Goal: Task Accomplishment & Management: Complete application form

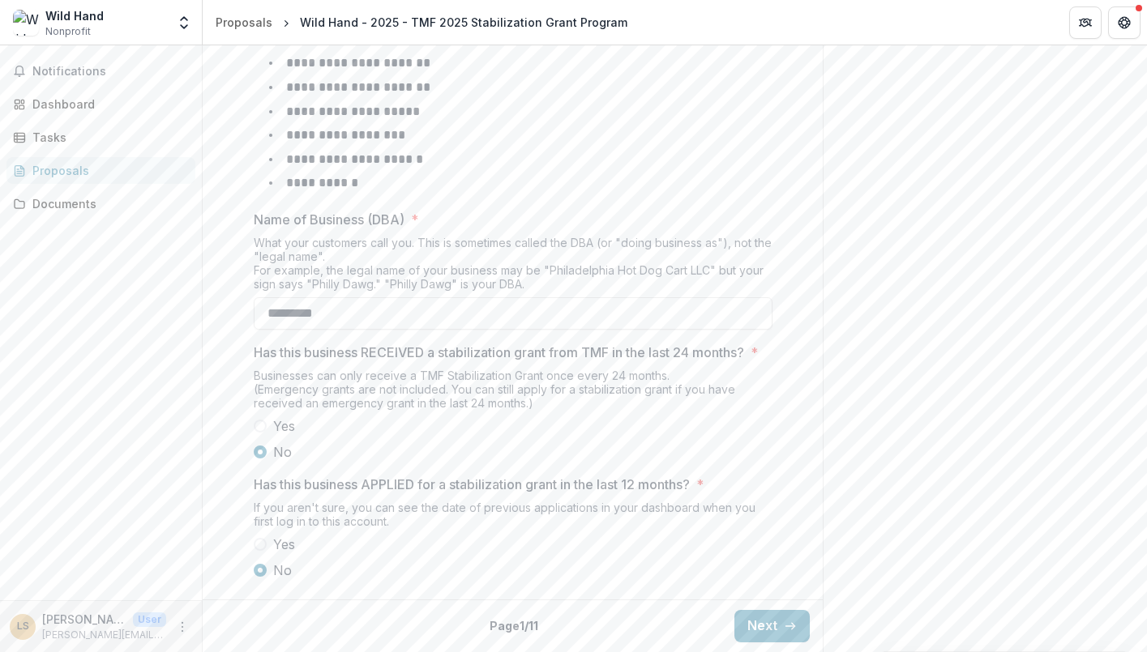
scroll to position [741, 0]
click at [767, 622] on button "Next" at bounding box center [771, 626] width 75 height 32
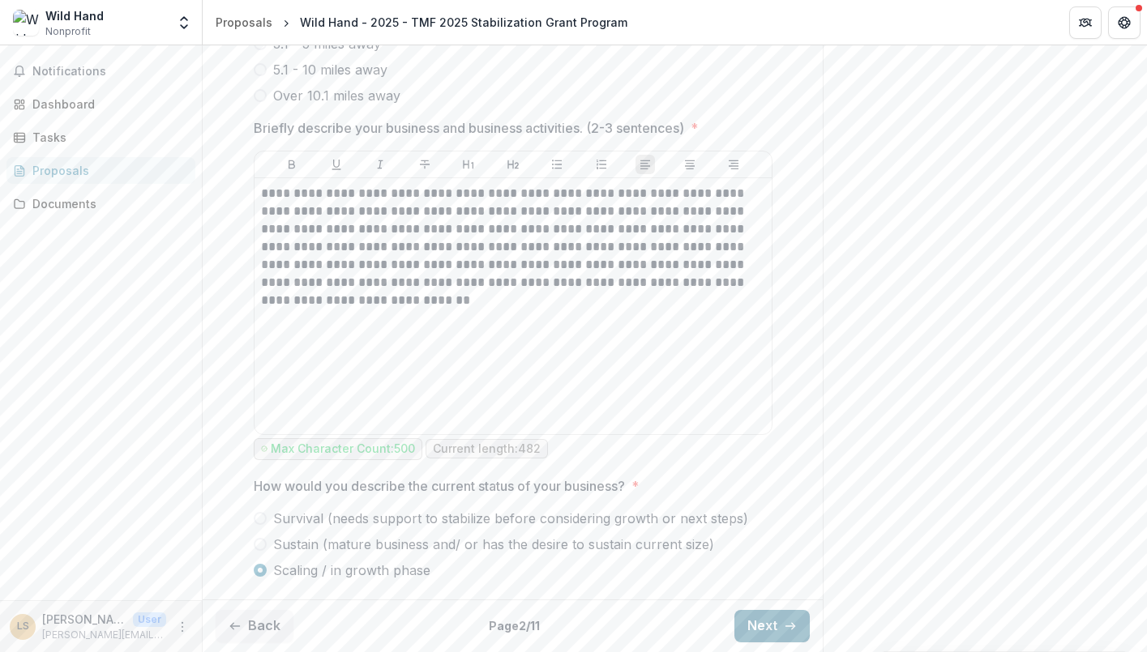
click at [784, 630] on icon "button" at bounding box center [790, 626] width 13 height 13
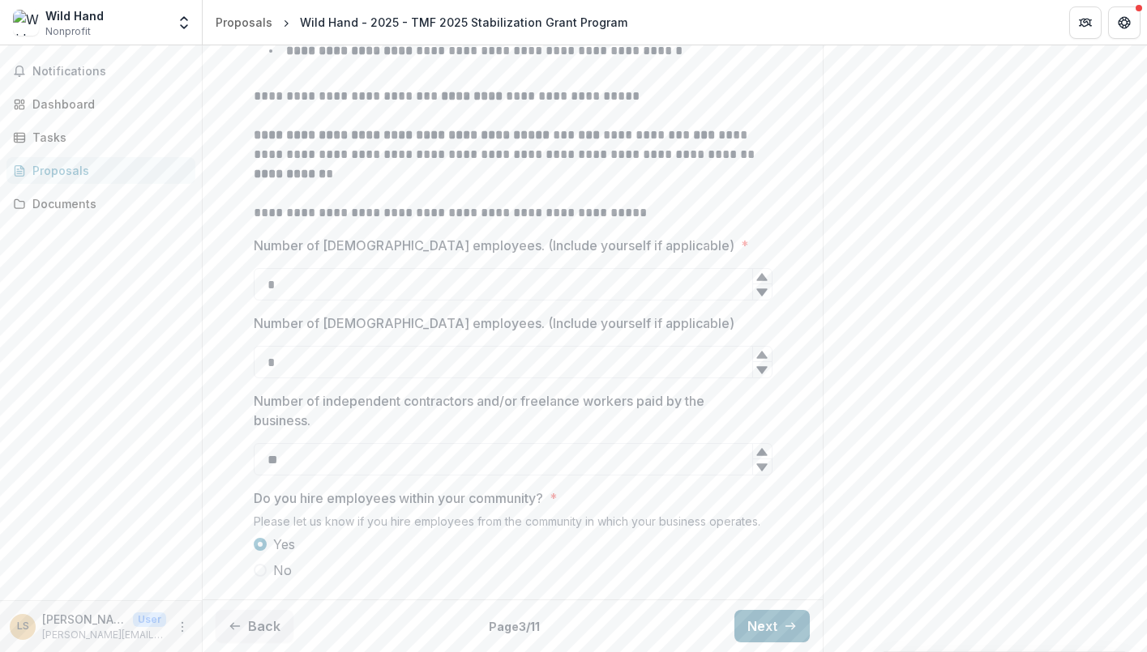
scroll to position [491, 0]
click at [754, 629] on button "Next" at bounding box center [771, 626] width 75 height 32
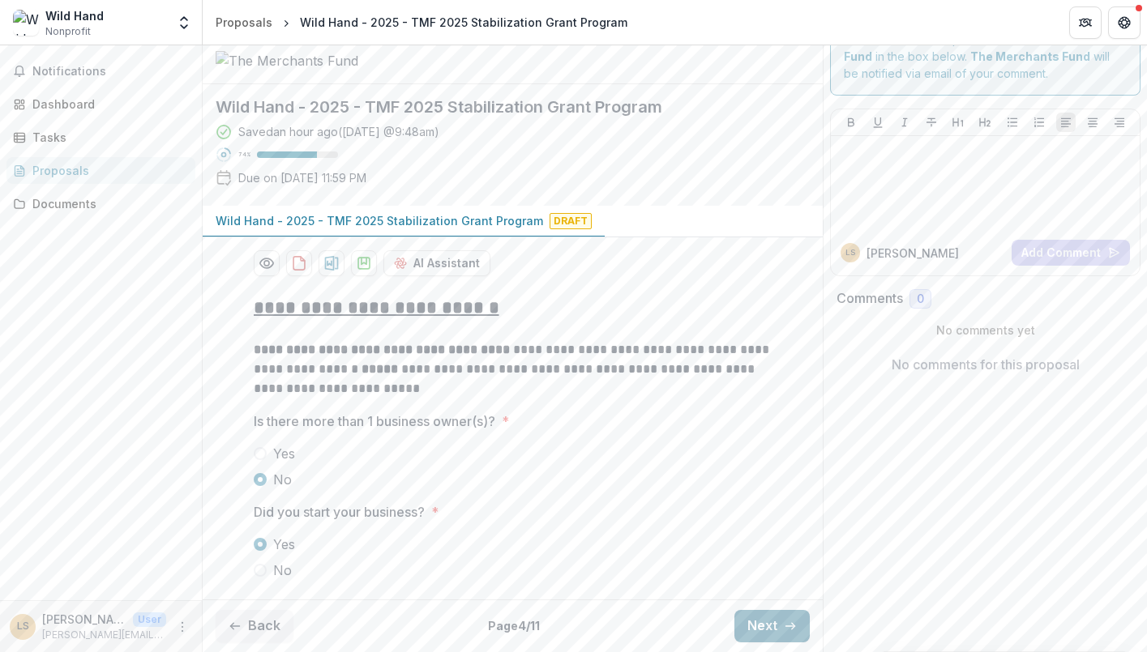
scroll to position [102, 0]
click at [774, 618] on button "Next" at bounding box center [771, 626] width 75 height 32
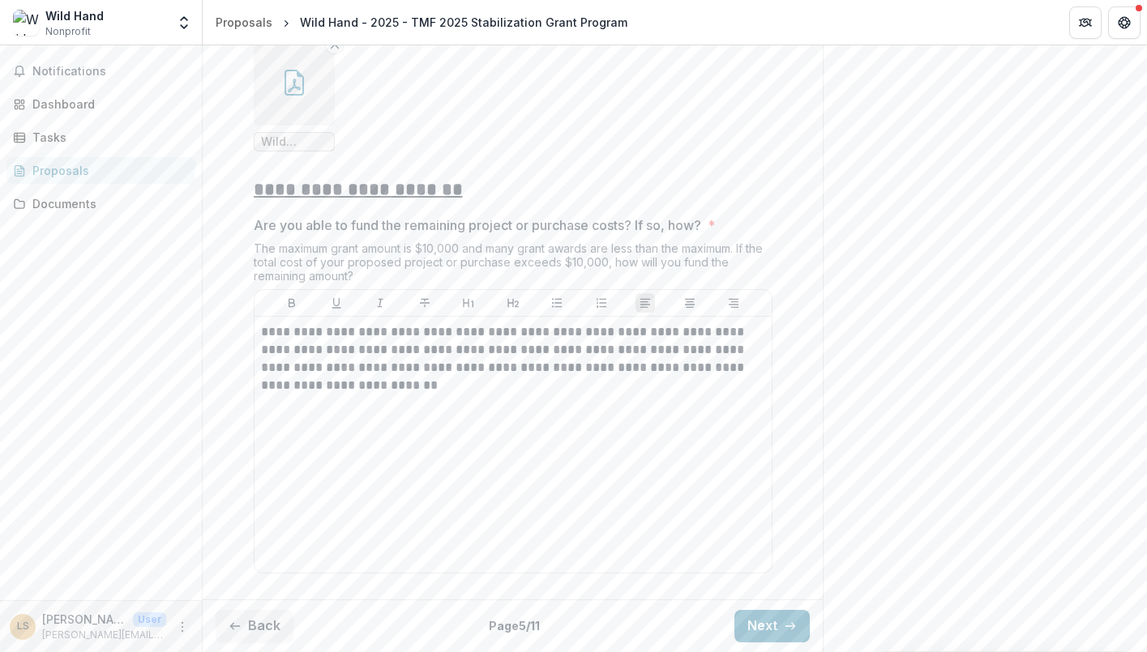
scroll to position [3686, 0]
click at [760, 622] on button "Next" at bounding box center [771, 626] width 75 height 32
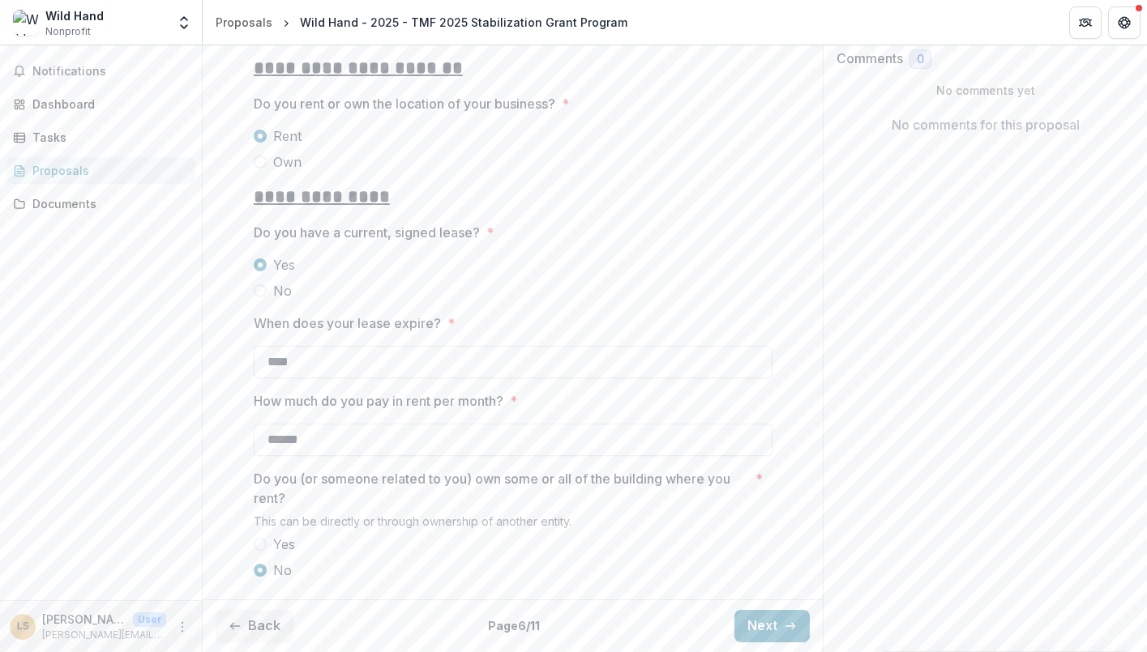
scroll to position [341, 0]
click at [766, 624] on button "Next" at bounding box center [771, 626] width 75 height 32
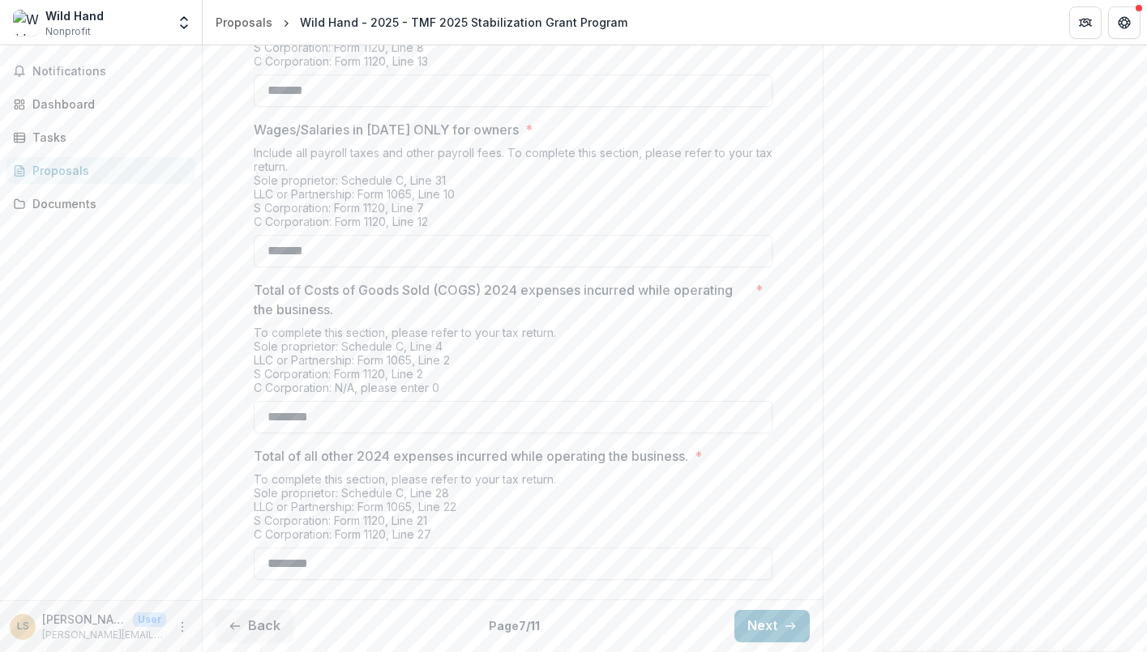
scroll to position [643, 0]
click at [784, 626] on icon "button" at bounding box center [790, 626] width 13 height 13
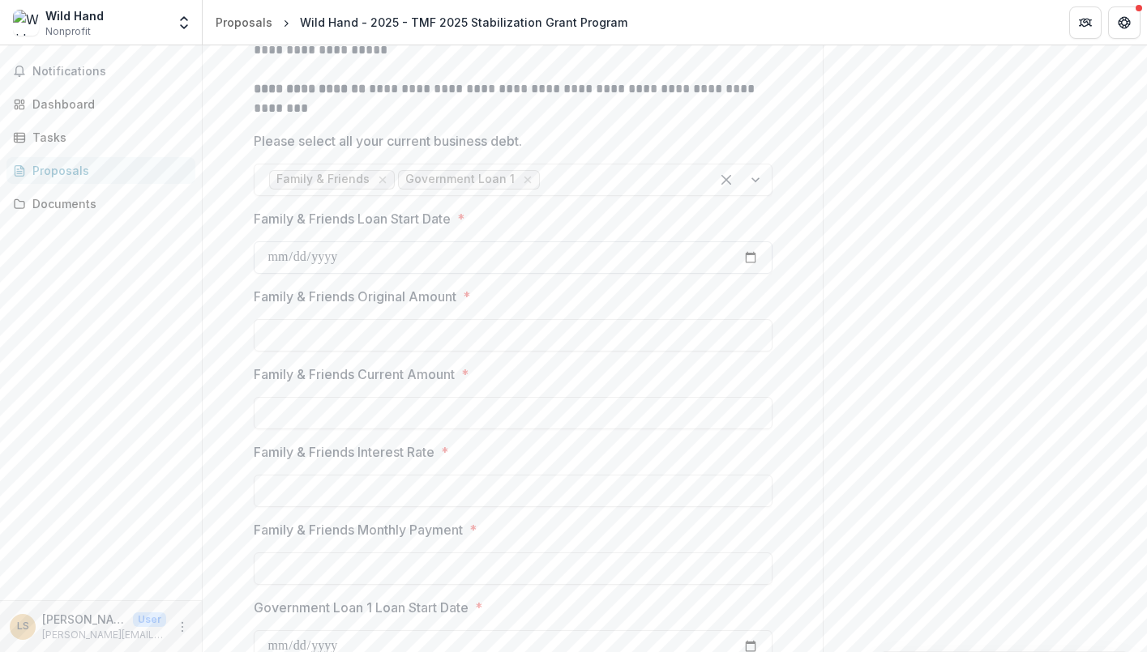
click at [364, 274] on input "Family & Friends Loan Start Date *" at bounding box center [513, 257] width 519 height 32
type input "**********"
click at [344, 352] on input "Family & Friends Original Amount *" at bounding box center [513, 335] width 519 height 32
type input "*******"
click at [750, 195] on div at bounding box center [741, 180] width 62 height 31
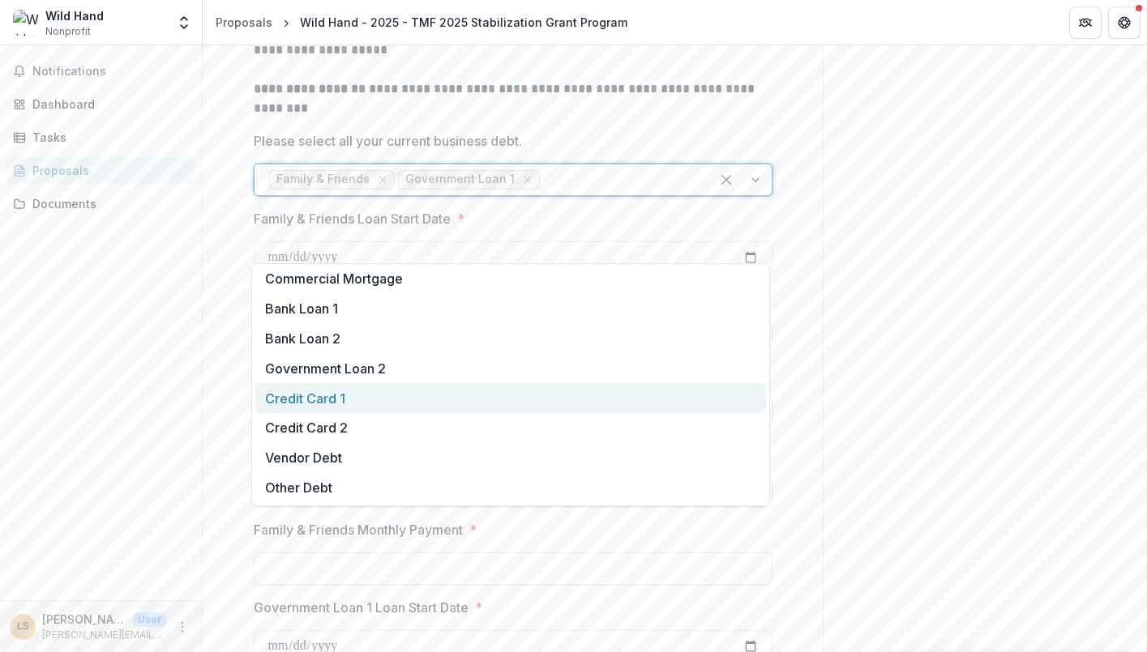
scroll to position [3, 0]
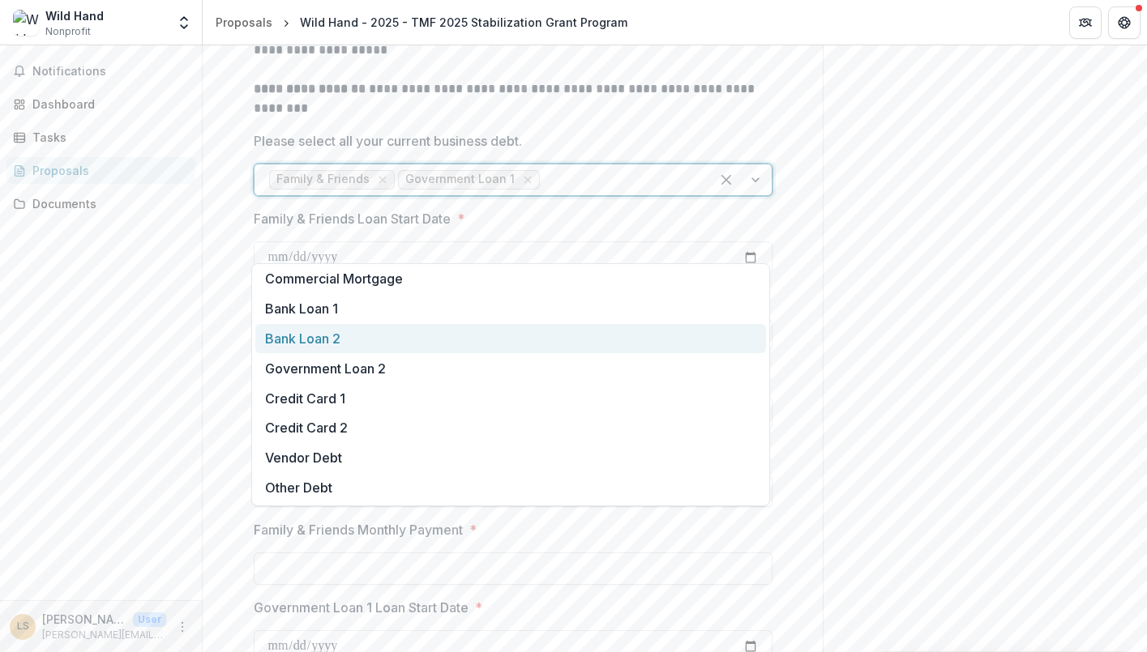
click at [863, 388] on div "Send comments or questions to The Merchants Fund in the box below. The Merchant…" at bounding box center [985, 411] width 324 height 2016
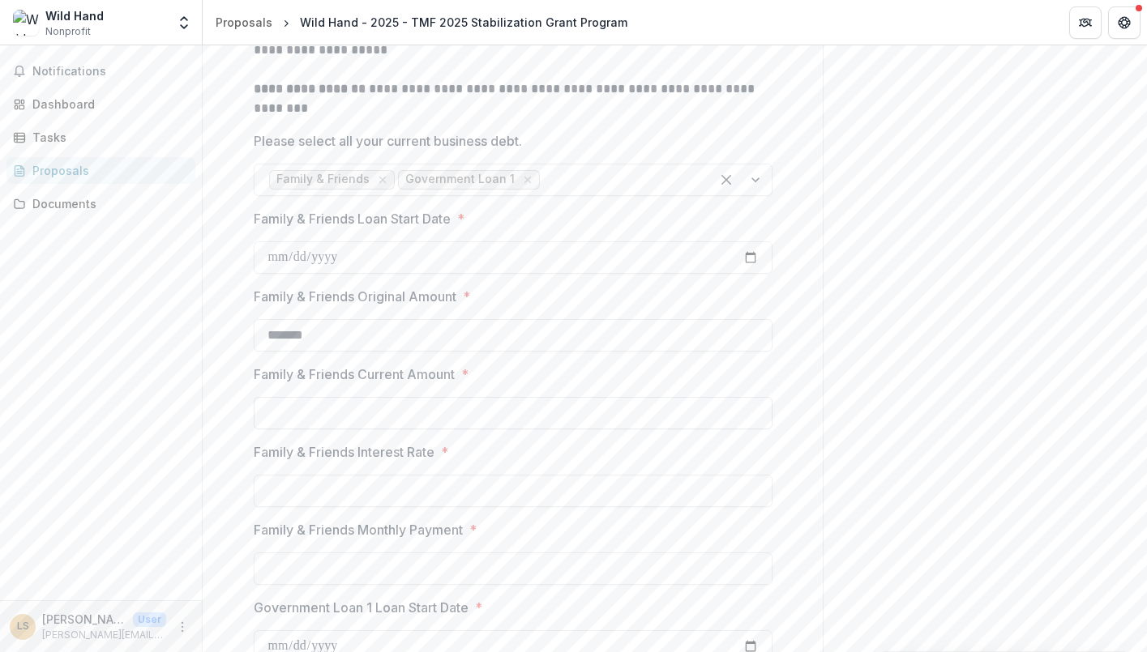
click at [319, 430] on input "Family & Friends Current Amount *" at bounding box center [513, 413] width 519 height 32
type input "******"
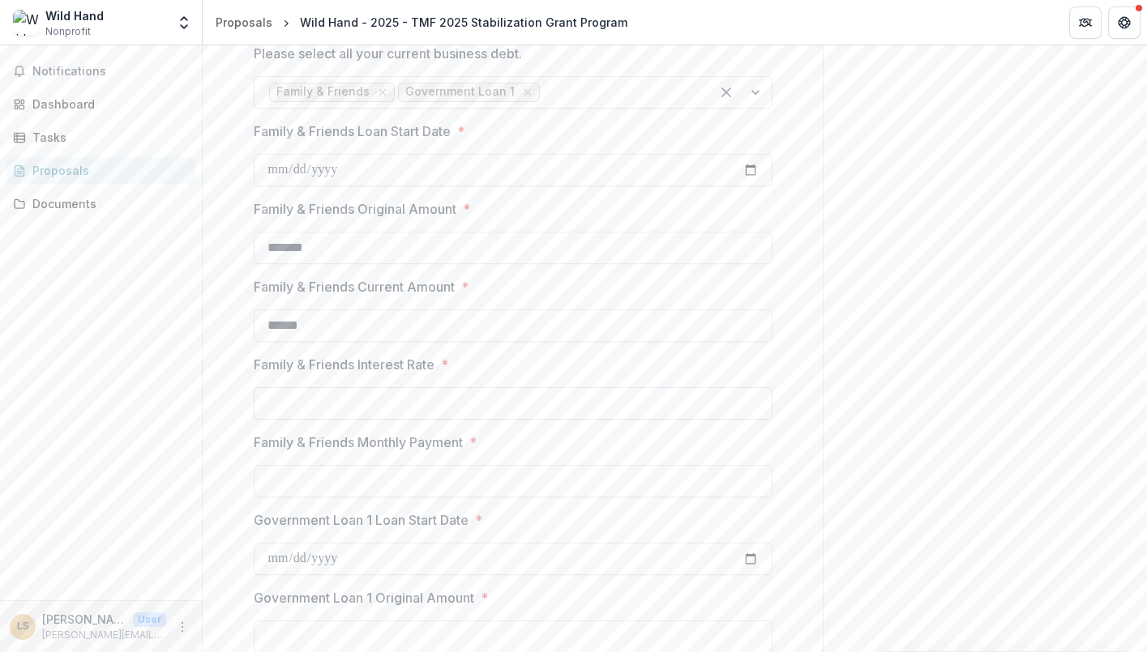
scroll to position [778, 0]
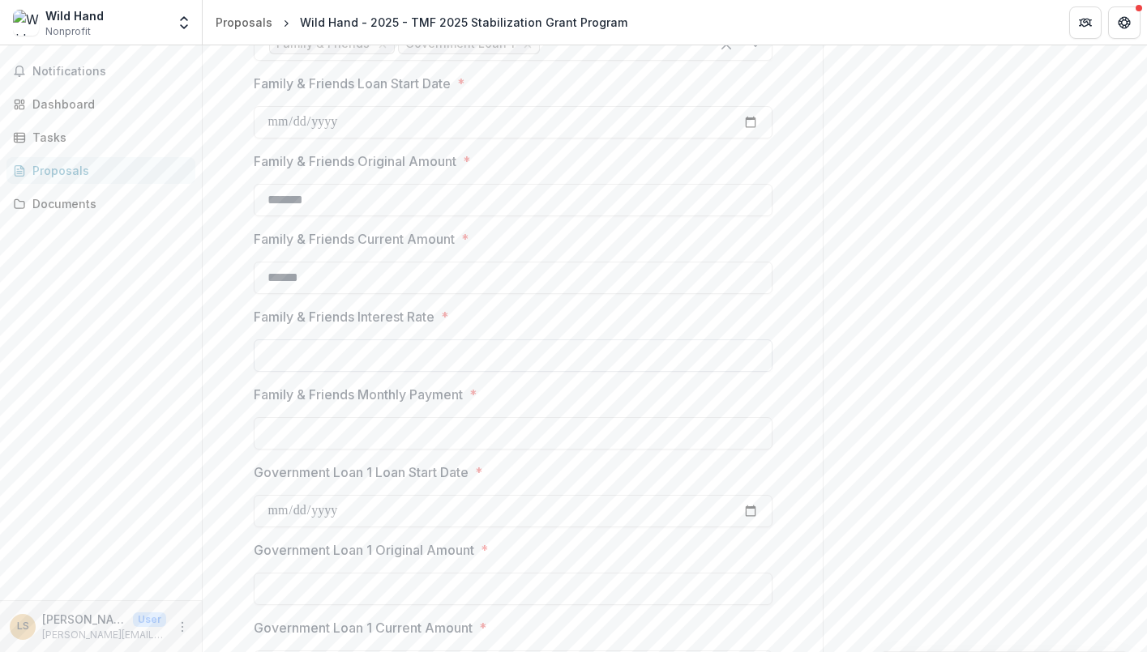
click at [425, 372] on input "Family & Friends Interest Rate *" at bounding box center [513, 356] width 519 height 32
type input "**"
click at [527, 450] on input "Family & Friends Monthly Payment *" at bounding box center [513, 433] width 519 height 32
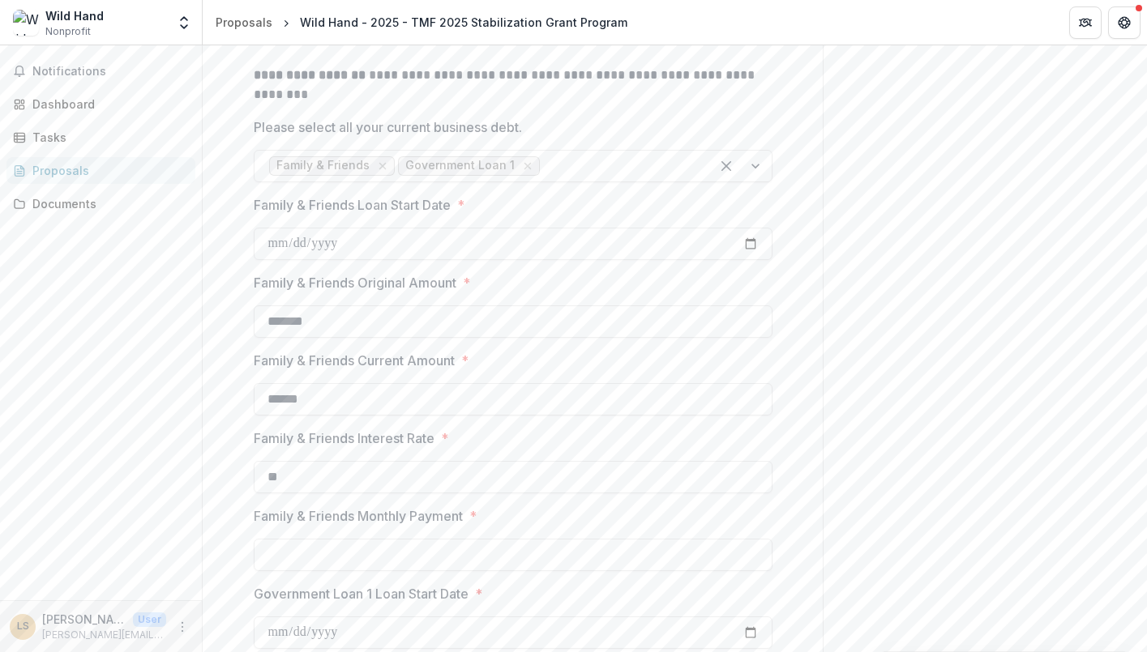
scroll to position [639, 0]
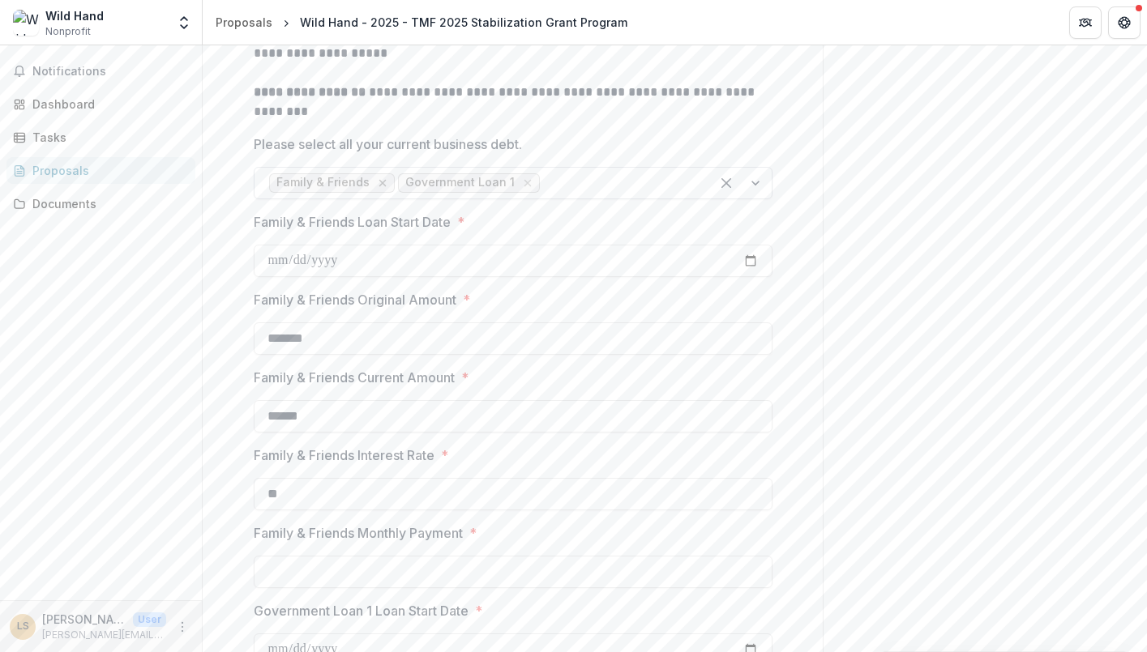
click at [378, 187] on icon "Remove Family & Friends" at bounding box center [381, 183] width 7 height 7
click at [276, 277] on input "Government Loan 1 Loan Start Date *" at bounding box center [513, 261] width 519 height 32
type input "**********"
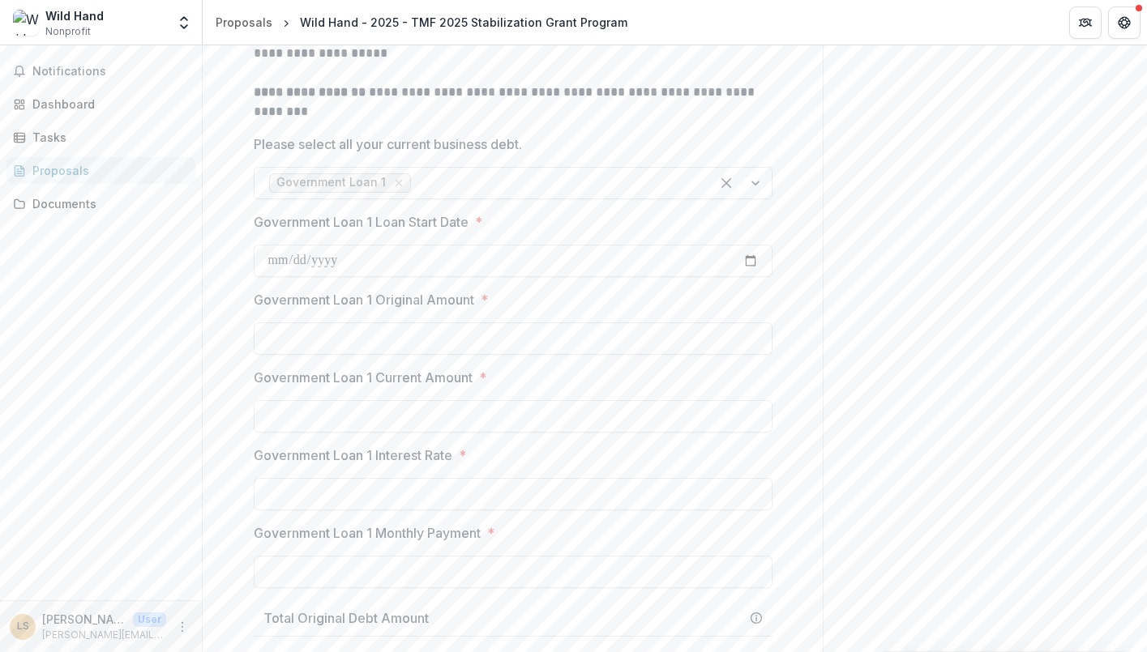
click at [449, 355] on input "Government Loan 1 Original Amount *" at bounding box center [513, 339] width 519 height 32
type input "********"
click at [471, 433] on input "Government Loan 1 Current Amount *" at bounding box center [513, 416] width 519 height 32
type input "********"
click at [495, 511] on input "Government Loan 1 Interest Rate *" at bounding box center [513, 494] width 519 height 32
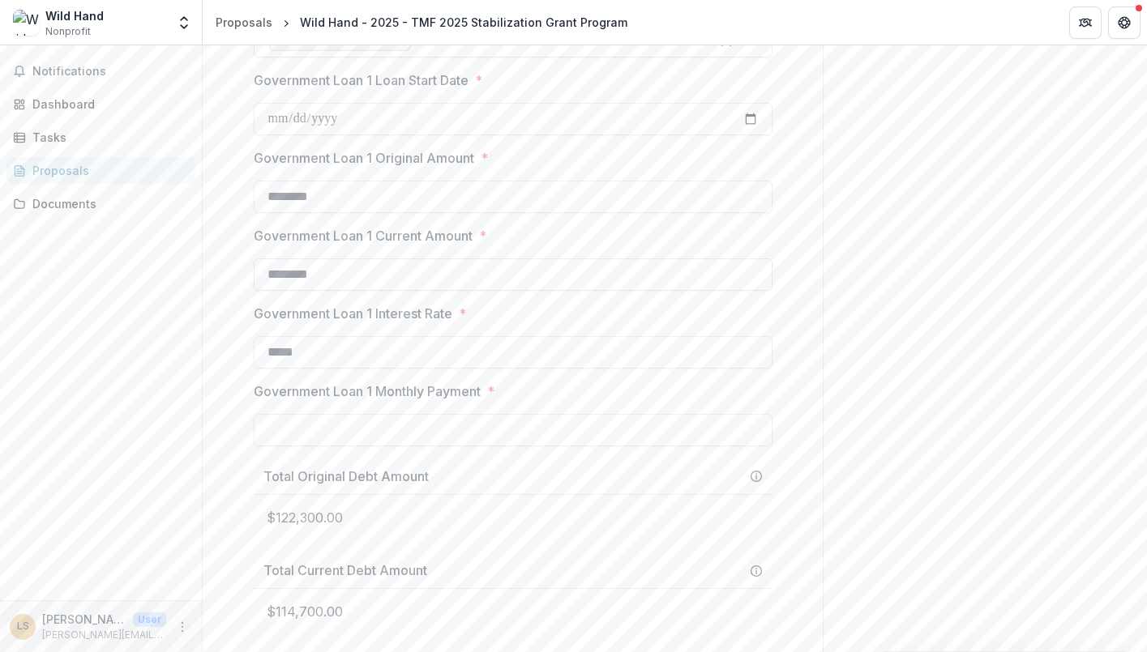
scroll to position [803, 0]
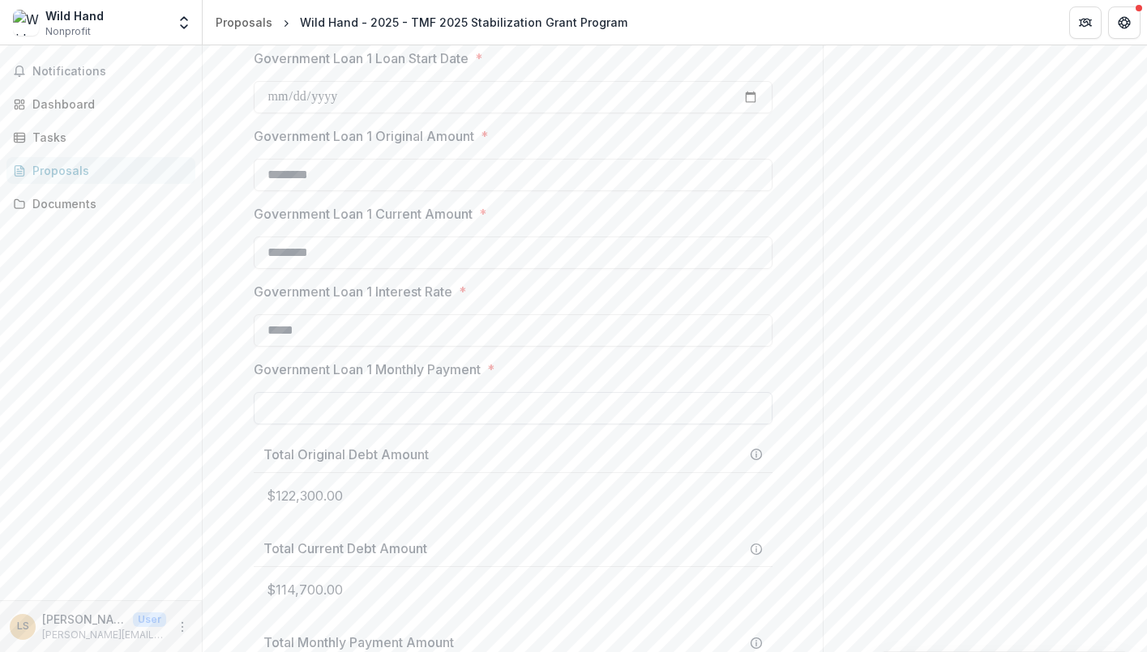
type input "*****"
click at [338, 425] on input "Government Loan 1 Monthly Payment *" at bounding box center [513, 408] width 519 height 32
type input "****"
click at [895, 497] on div "Send comments or questions to The Merchants Fund in the box below. The Merchant…" at bounding box center [985, 55] width 324 height 1627
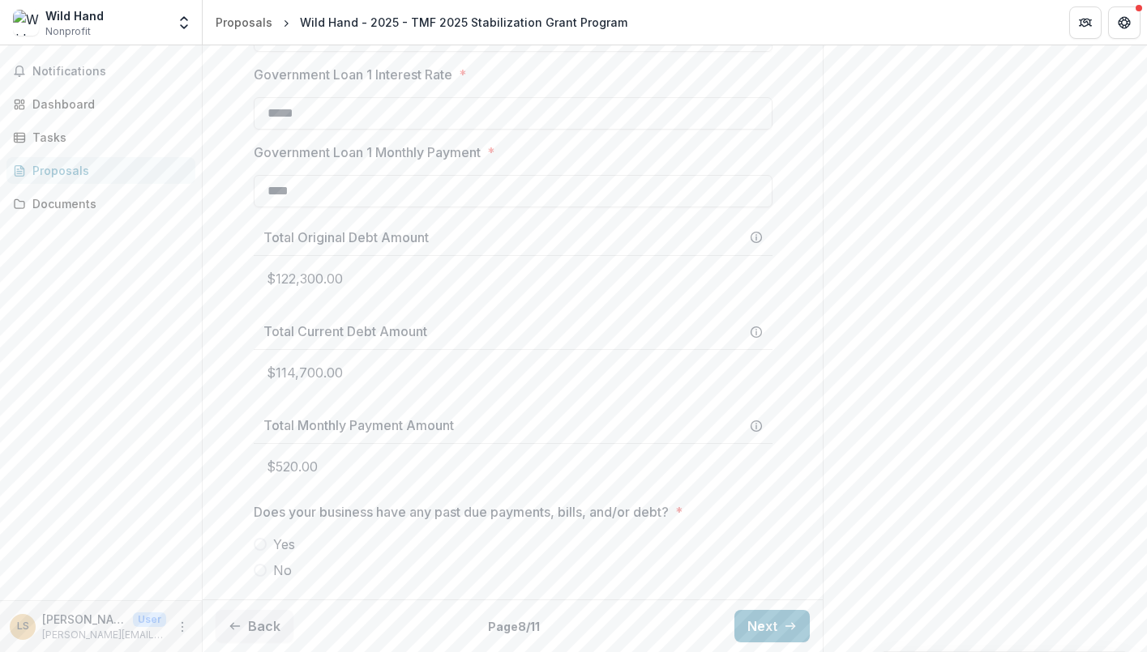
scroll to position [1081, 0]
click at [459, 376] on p "$114,700.00" at bounding box center [513, 372] width 519 height 45
click at [254, 570] on span at bounding box center [260, 570] width 13 height 13
click at [784, 624] on icon "button" at bounding box center [790, 626] width 13 height 13
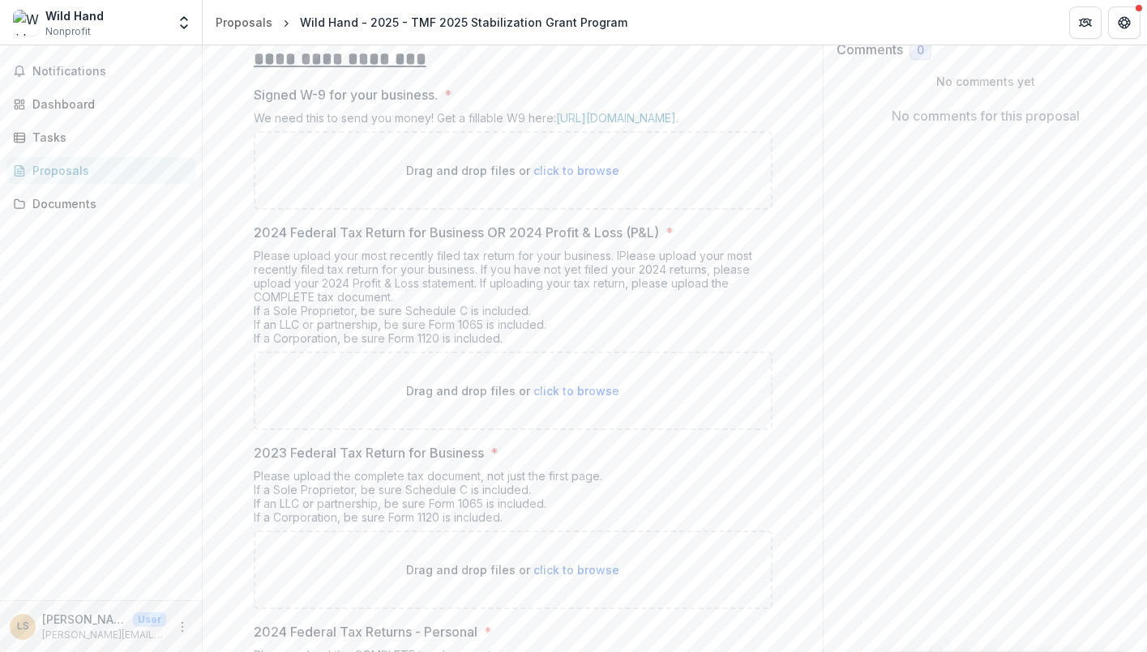
scroll to position [281, 0]
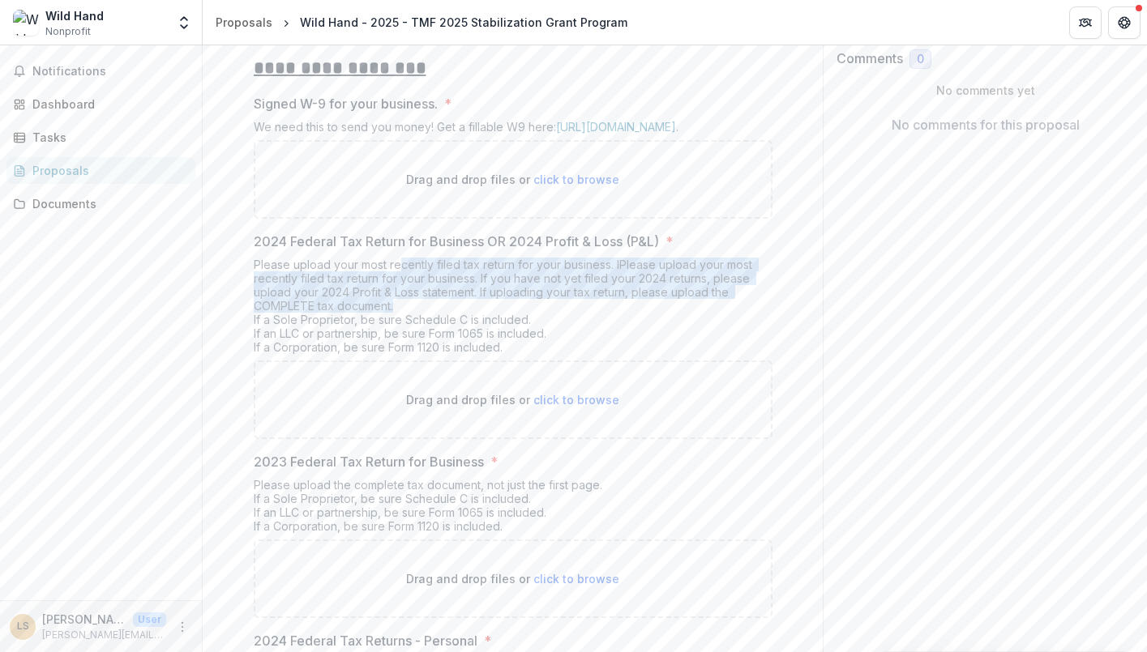
drag, startPoint x: 394, startPoint y: 340, endPoint x: 542, endPoint y: 378, distance: 153.1
click at [542, 361] on div "Please upload your most recently filed tax return for your business. IPlease up…" at bounding box center [513, 309] width 519 height 103
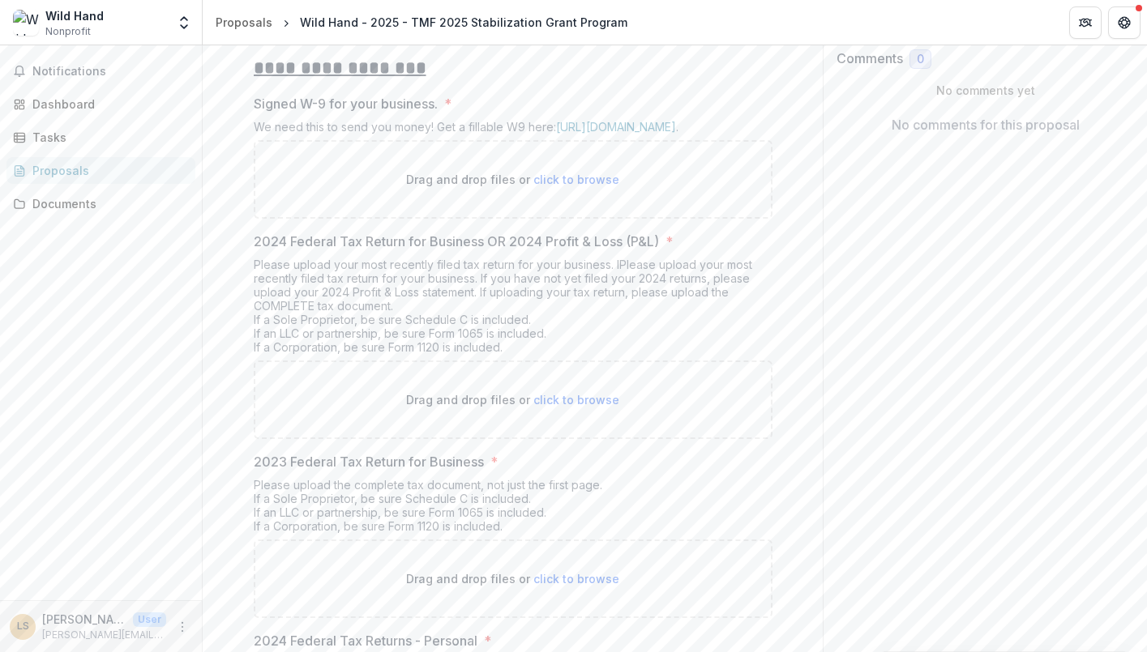
click at [568, 361] on div "Please upload your most recently filed tax return for your business. IPlease up…" at bounding box center [513, 309] width 519 height 103
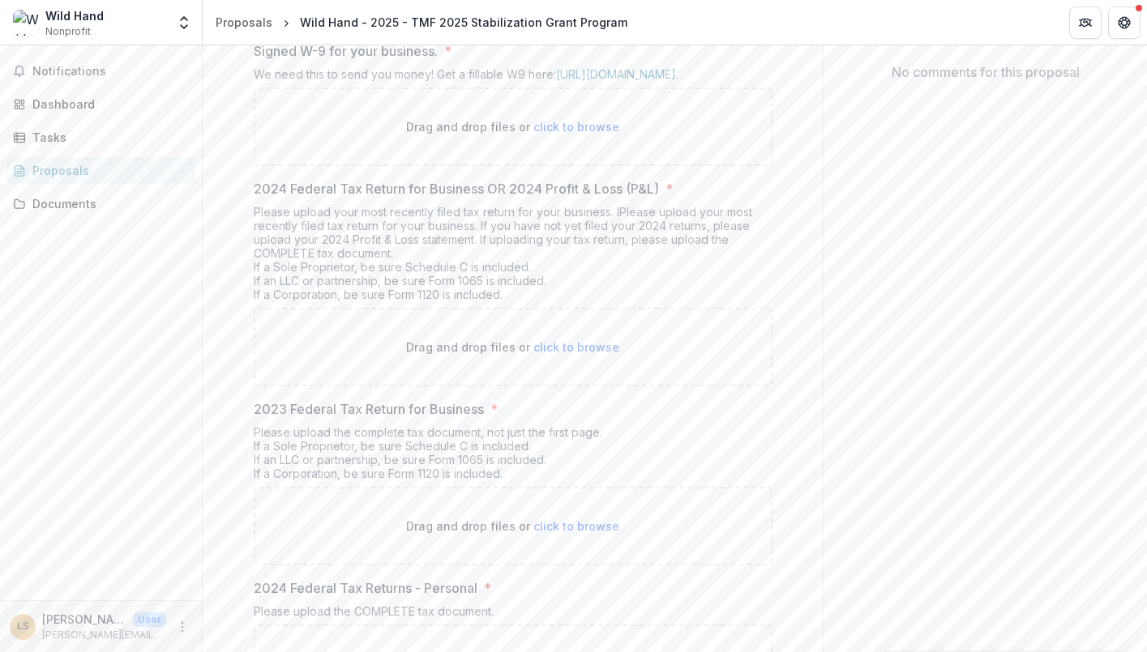
scroll to position [373, 0]
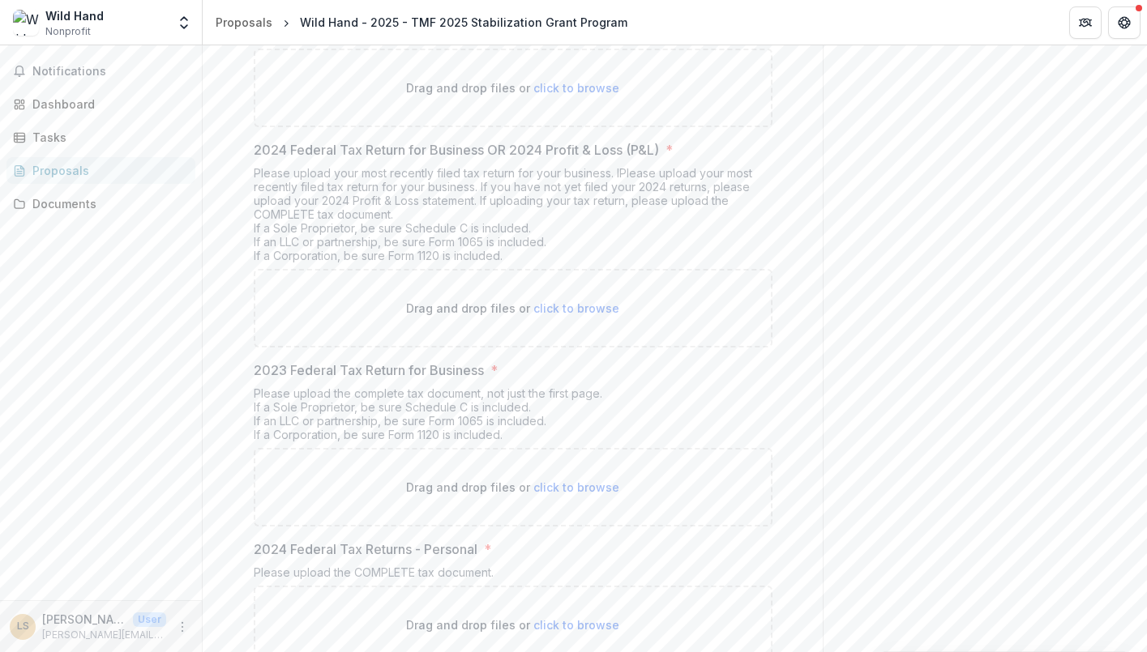
click at [562, 315] on span "click to browse" at bounding box center [576, 308] width 86 height 14
type input "**********"
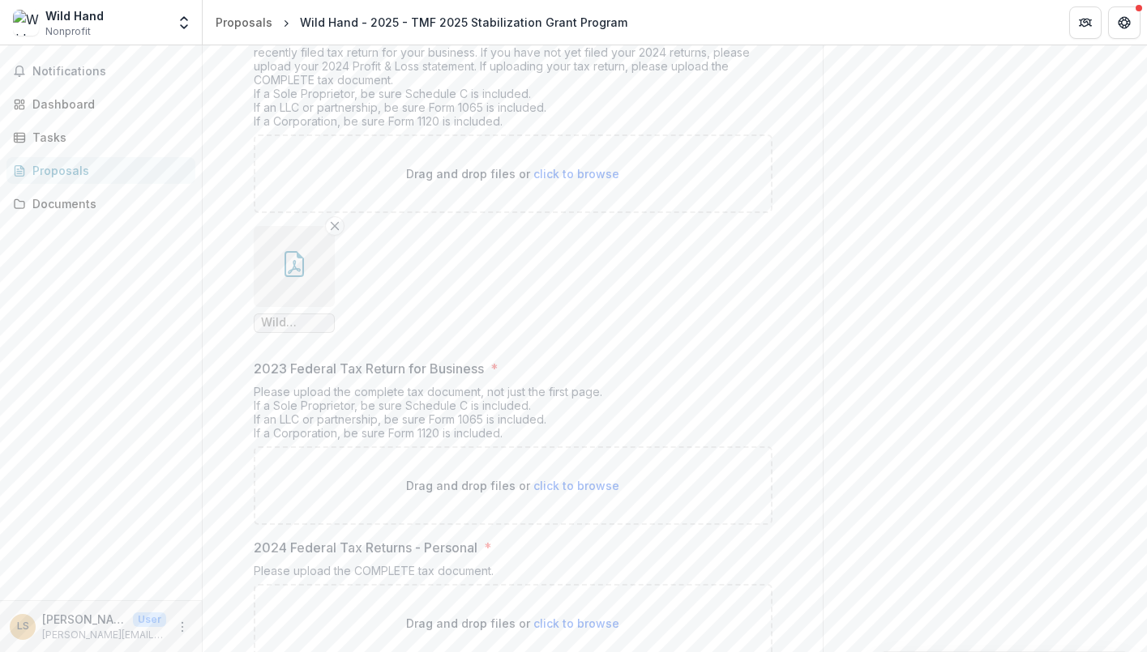
scroll to position [506, 0]
click at [328, 233] on icon "Remove File" at bounding box center [334, 226] width 13 height 13
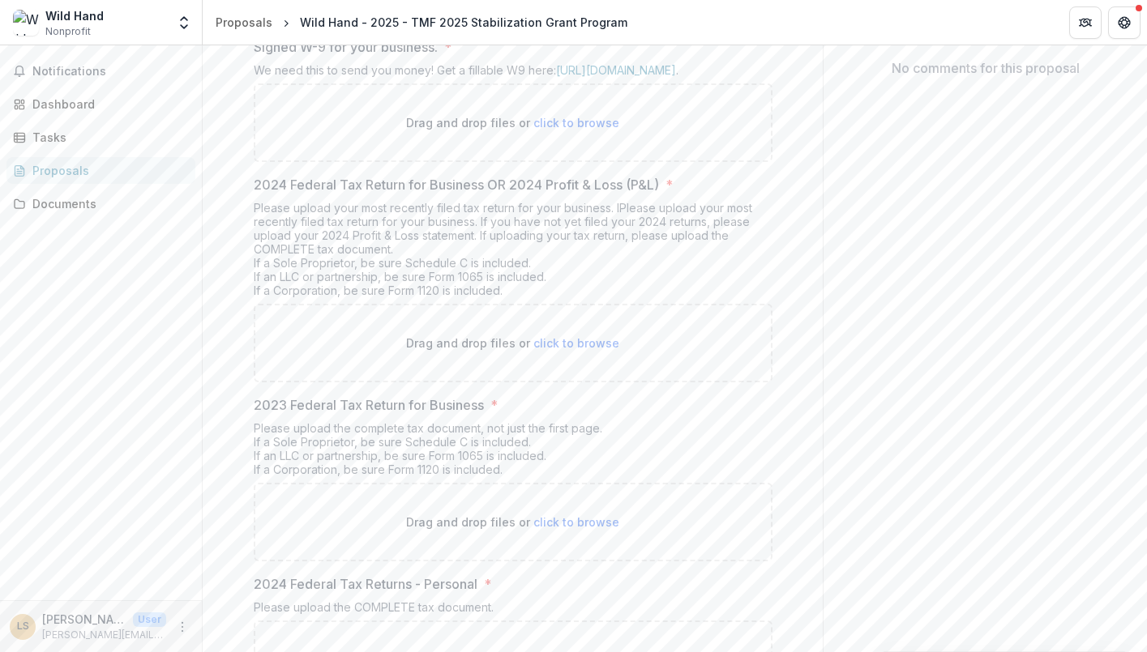
scroll to position [340, 0]
click at [566, 348] on span "click to browse" at bounding box center [576, 342] width 86 height 14
type input "**********"
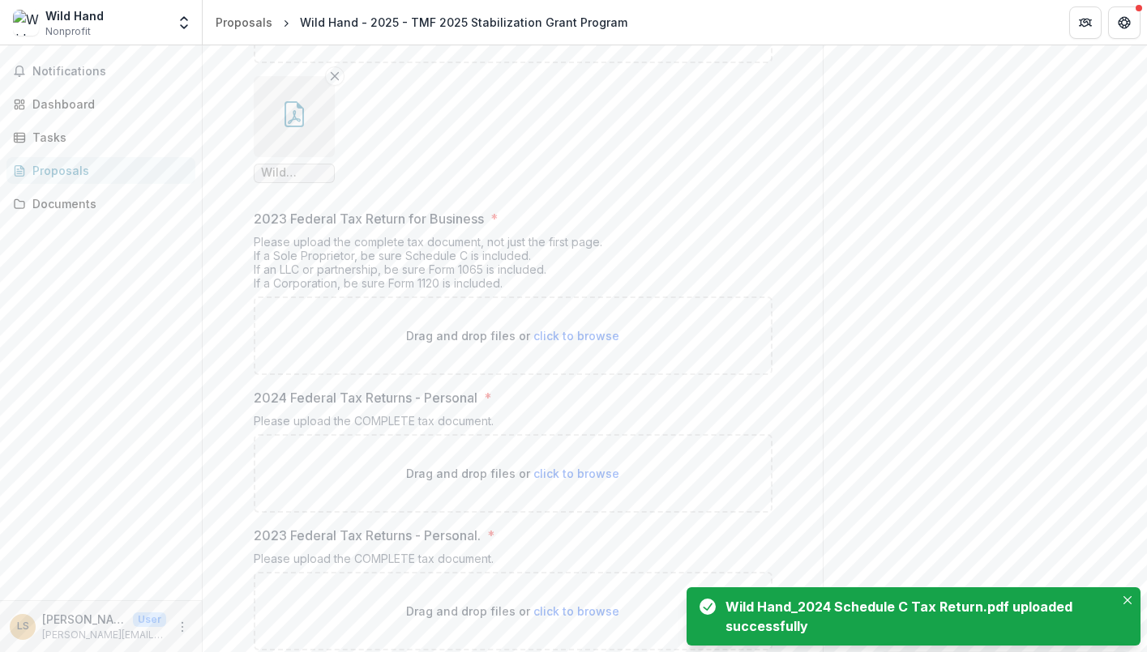
scroll to position [724, 0]
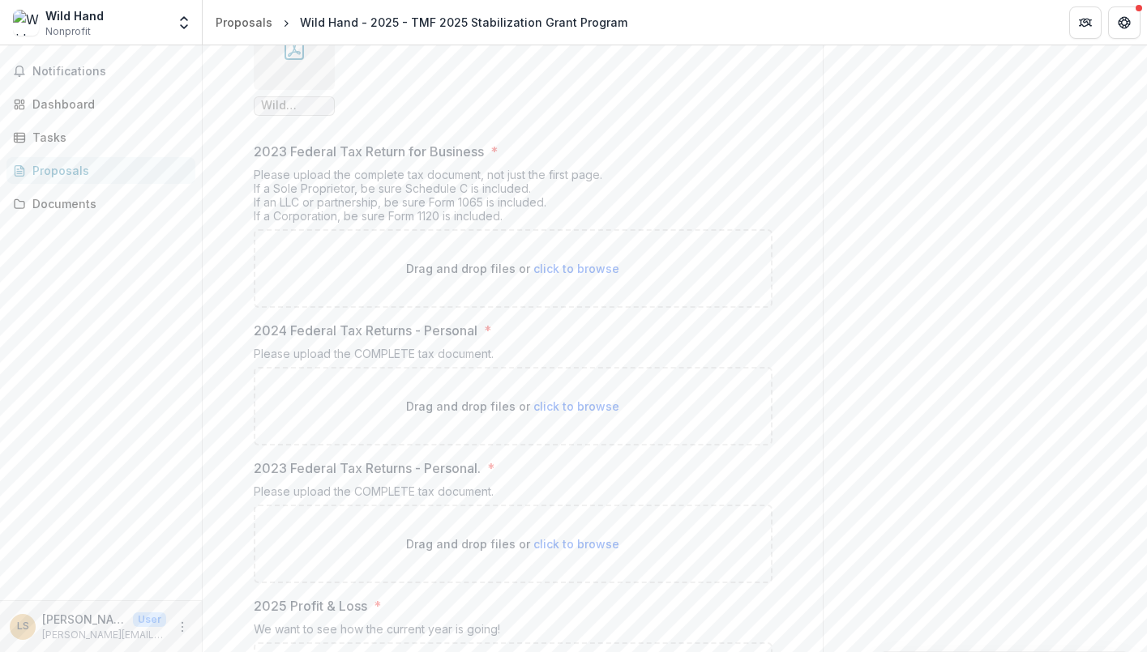
click at [572, 276] on span "click to browse" at bounding box center [576, 269] width 86 height 14
type input "**********"
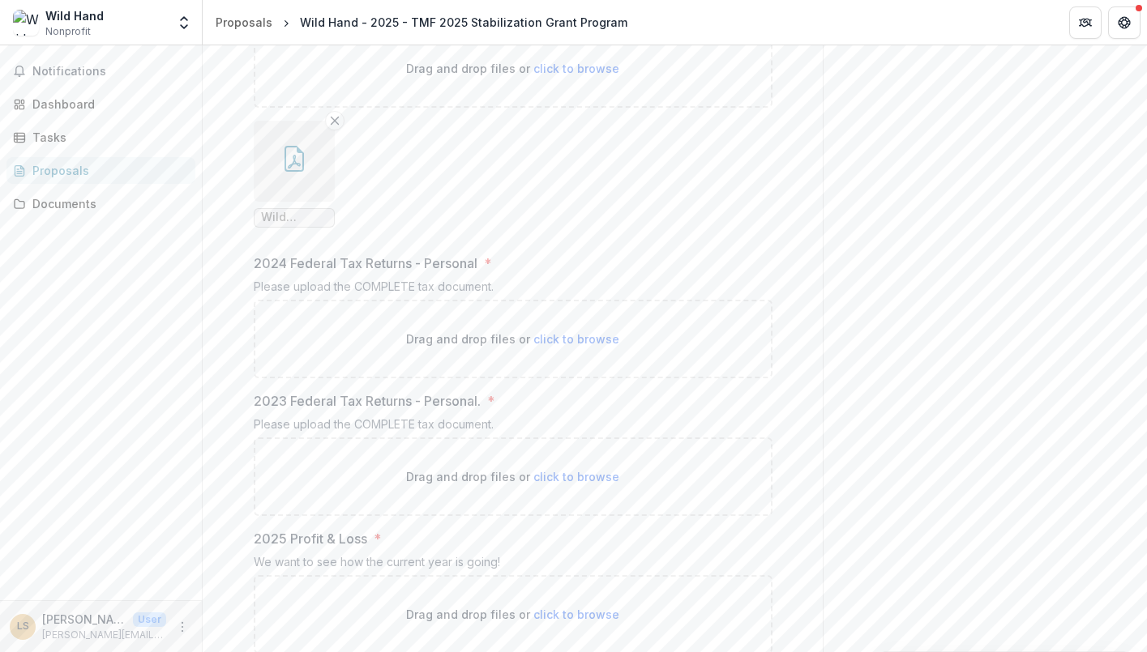
scroll to position [943, 0]
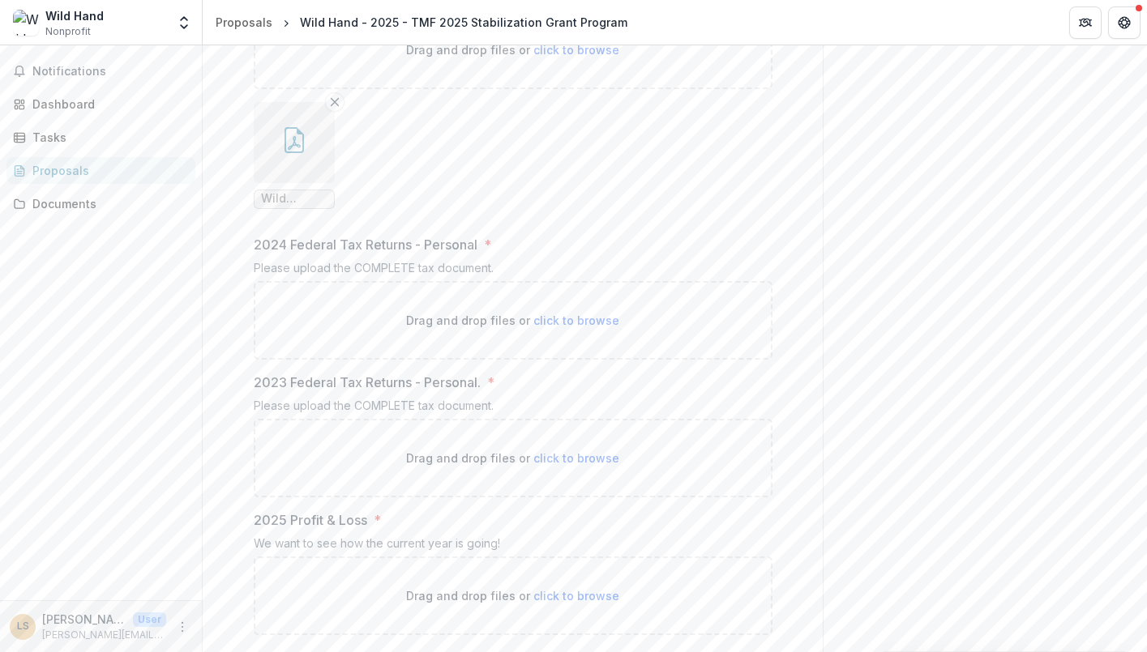
click at [562, 327] on span "click to browse" at bounding box center [576, 321] width 86 height 14
type input "**********"
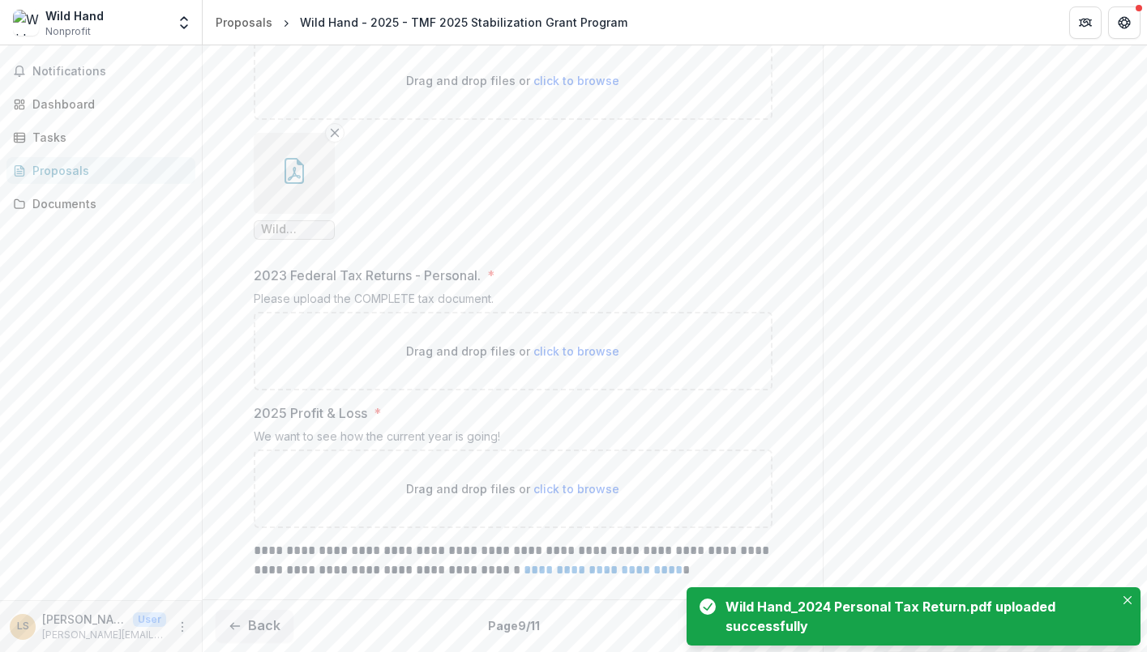
scroll to position [1249, 0]
click at [564, 358] on span "click to browse" at bounding box center [576, 351] width 86 height 14
type input "**********"
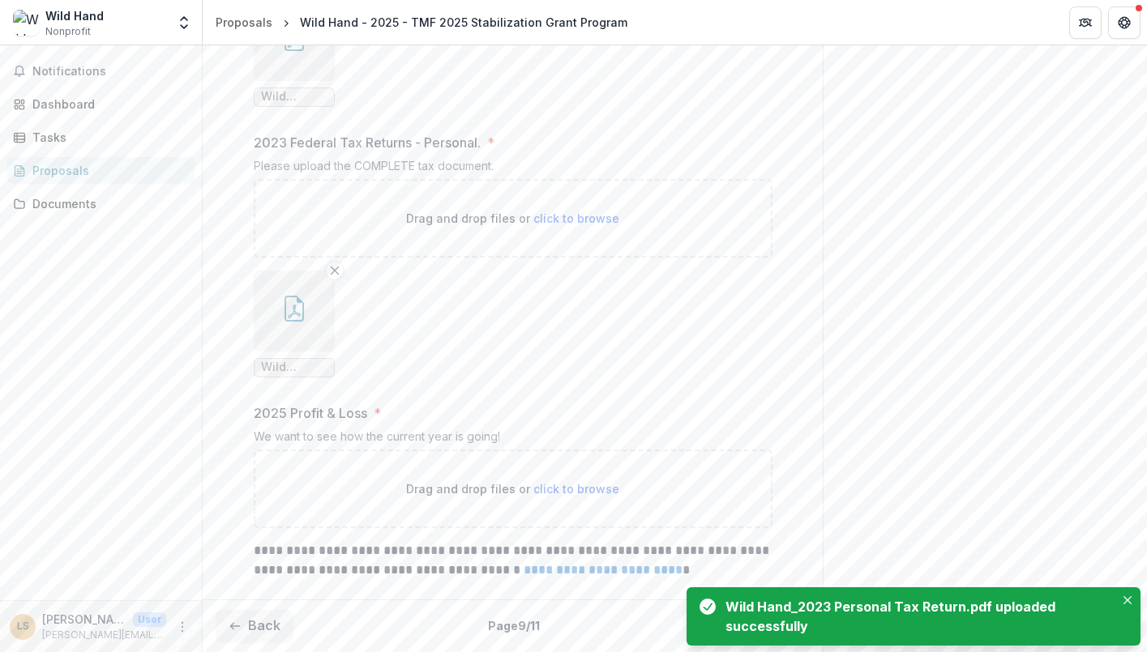
scroll to position [1391, 0]
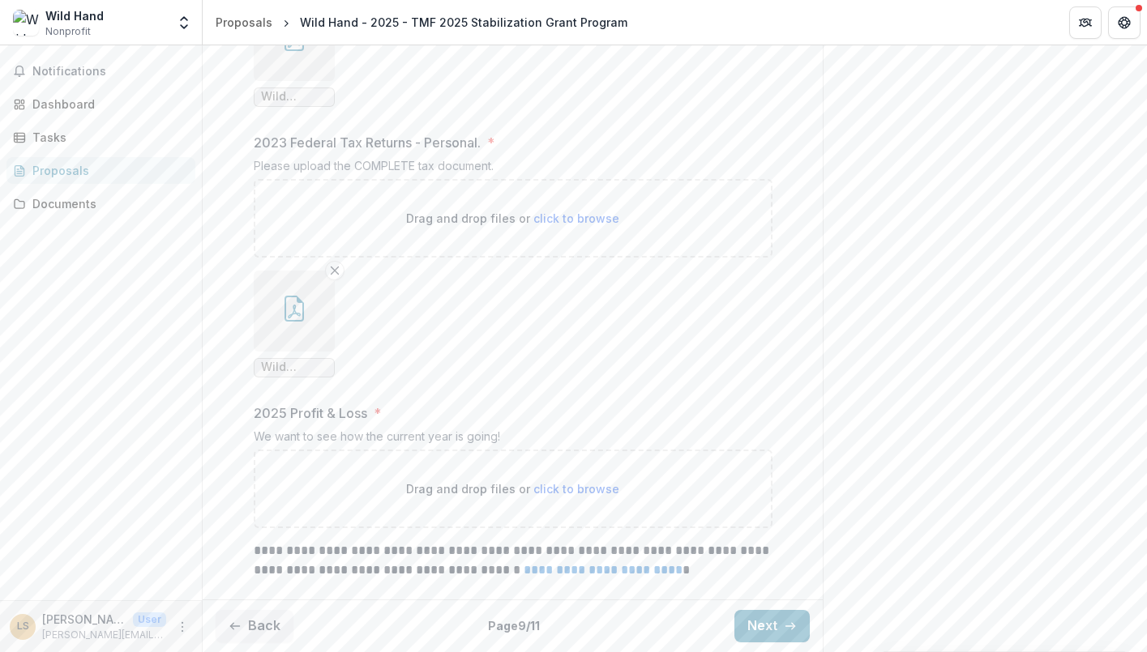
click at [574, 488] on span "click to browse" at bounding box center [576, 489] width 86 height 14
type input "**********"
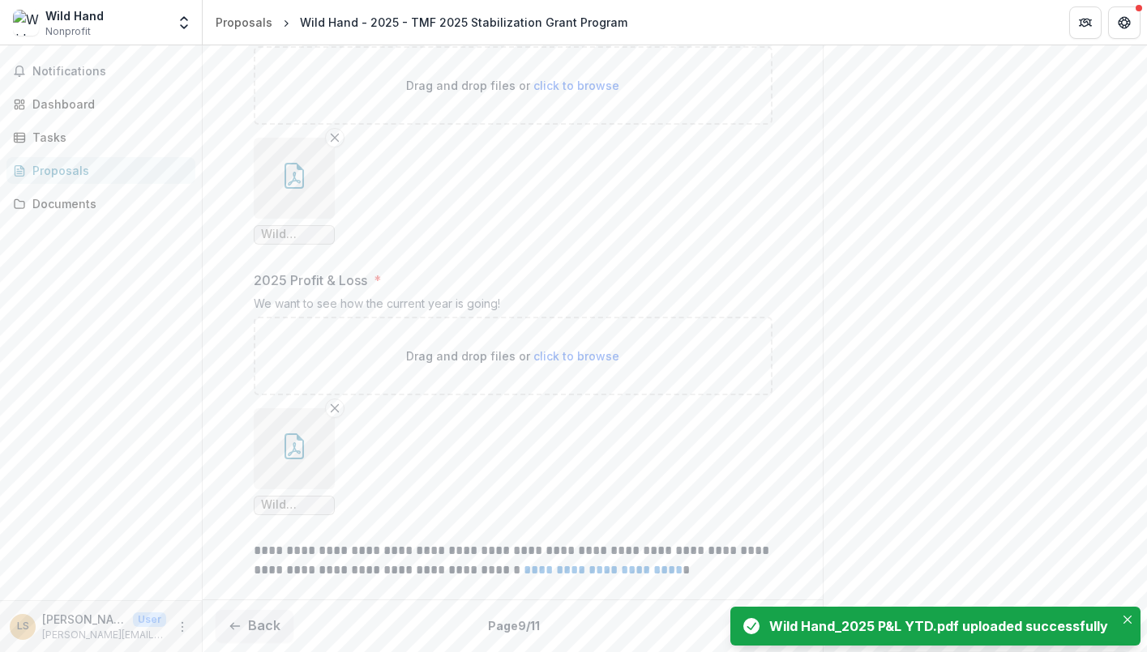
scroll to position [1524, 0]
click at [1127, 622] on icon "Close" at bounding box center [1127, 620] width 8 height 8
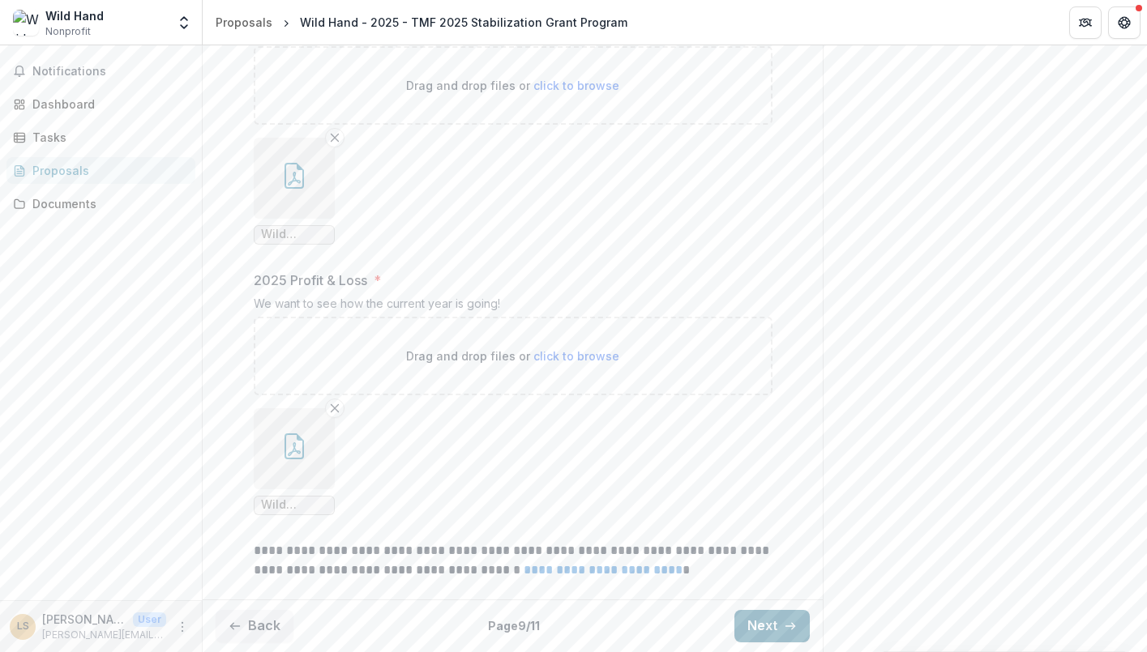
click at [771, 632] on button "Next" at bounding box center [771, 626] width 75 height 32
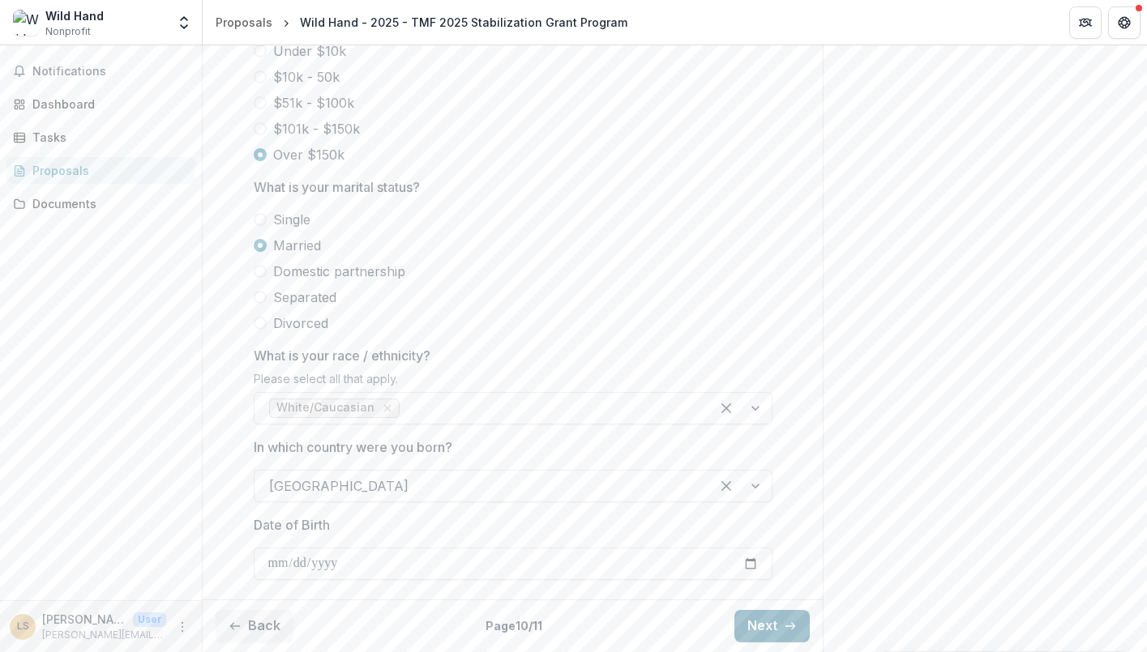
click at [774, 625] on button "Next" at bounding box center [771, 626] width 75 height 32
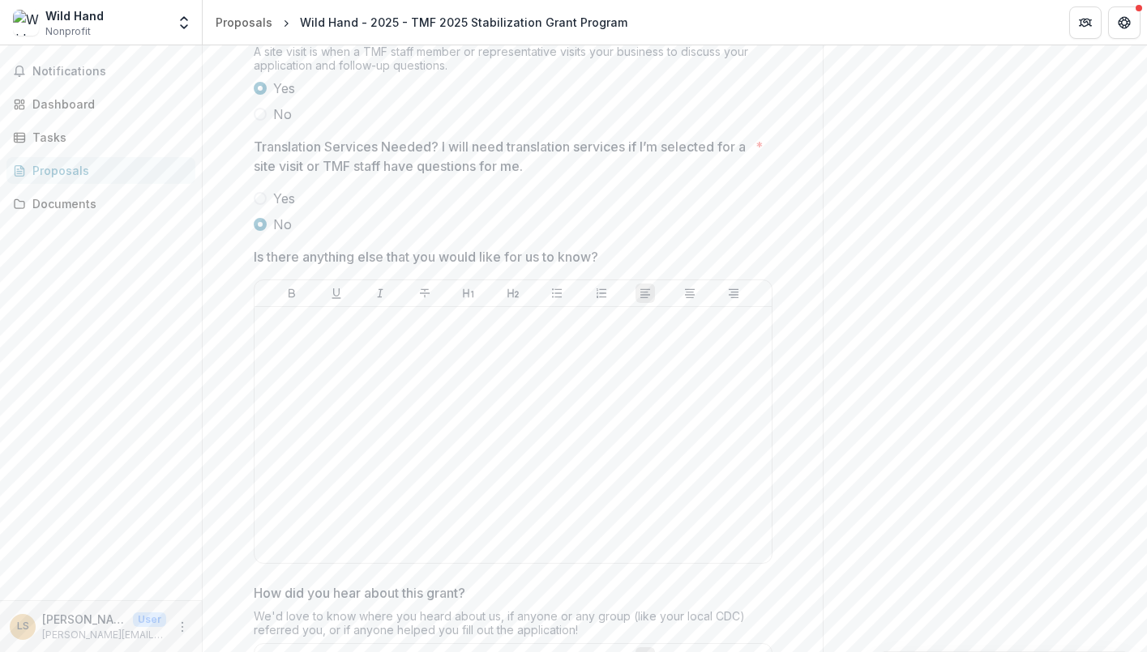
scroll to position [398, 0]
click at [441, 445] on div at bounding box center [513, 432] width 504 height 243
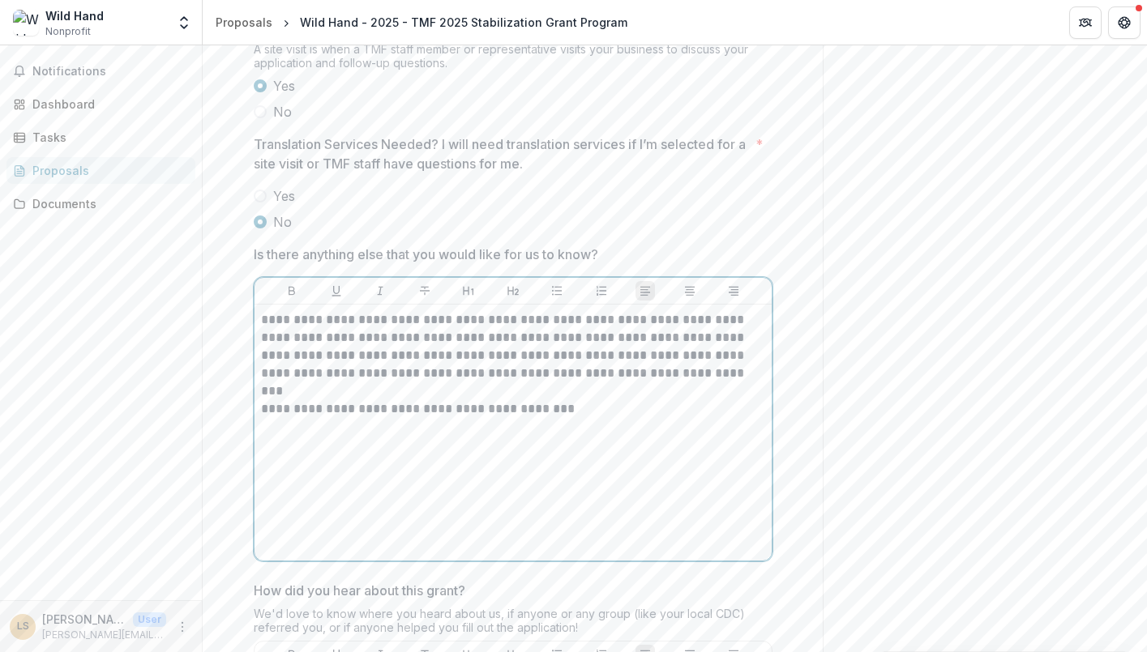
click at [412, 554] on div "**********" at bounding box center [513, 432] width 504 height 243
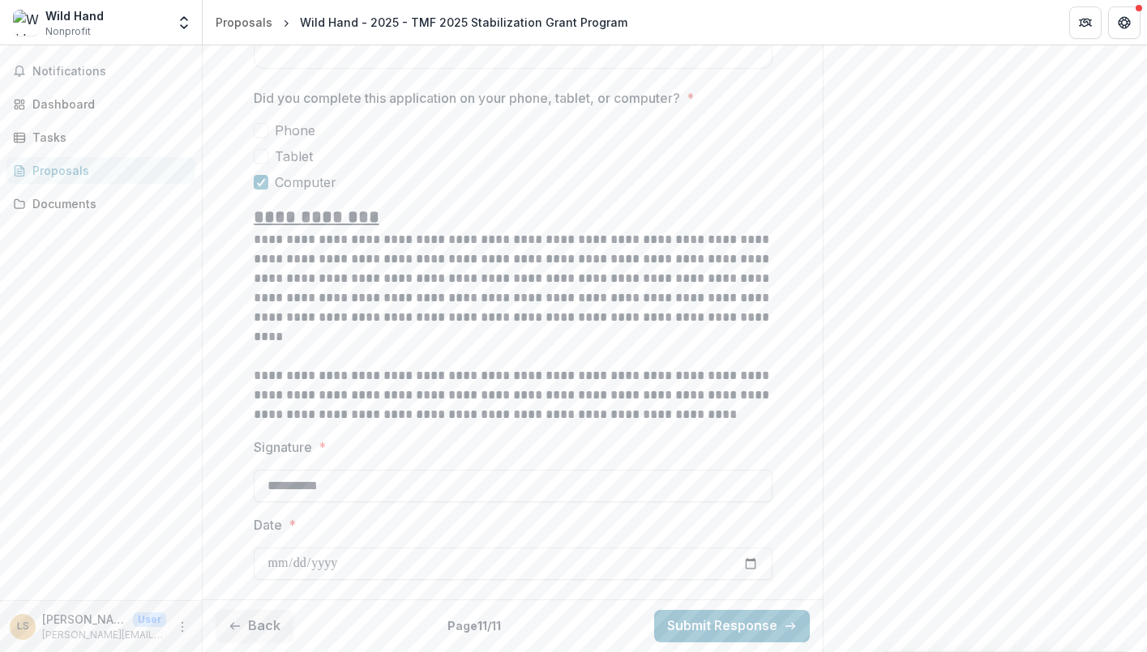
scroll to position [1314, 0]
click at [756, 625] on button "Submit Response" at bounding box center [732, 626] width 156 height 32
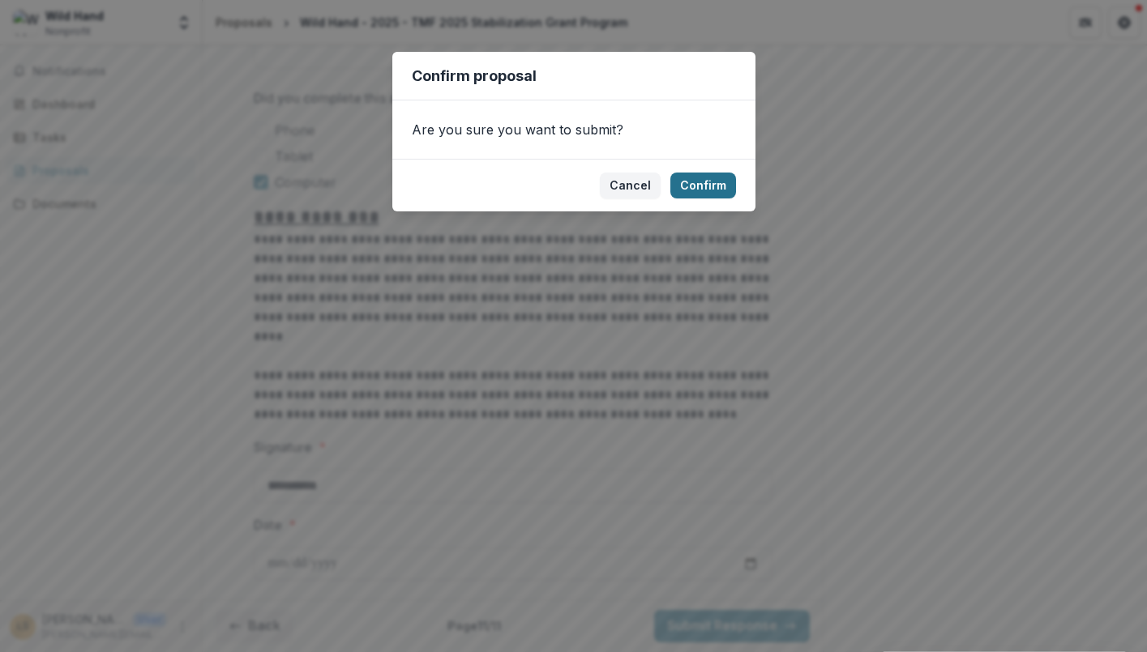
click at [709, 182] on button "Confirm" at bounding box center [703, 186] width 66 height 26
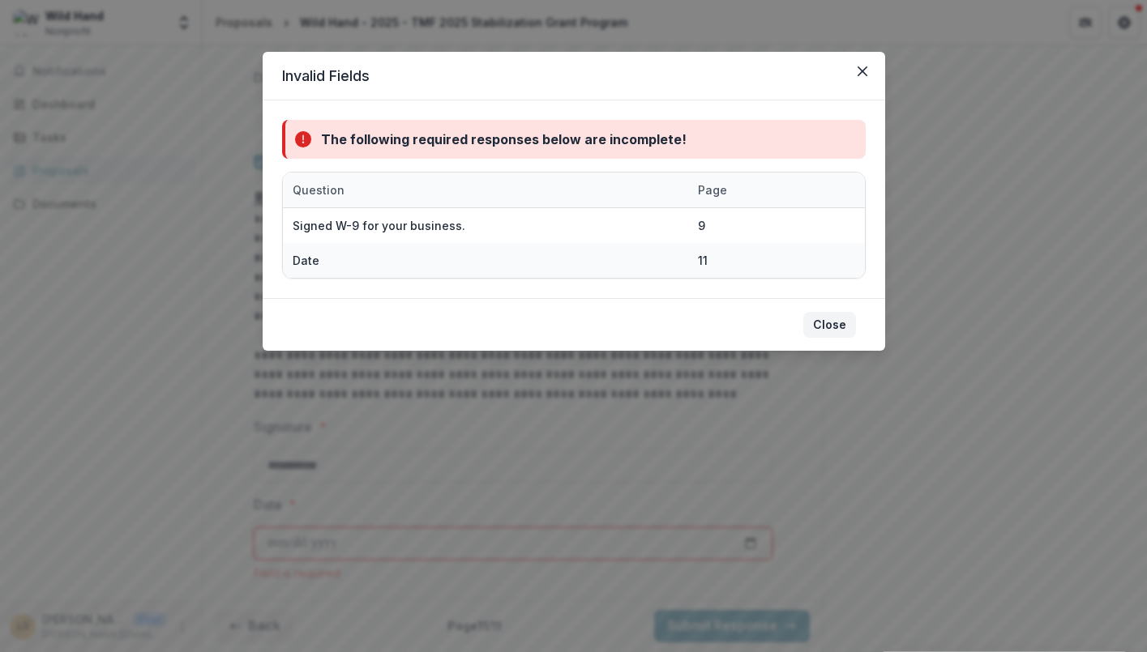
click at [833, 324] on button "Close" at bounding box center [829, 325] width 53 height 26
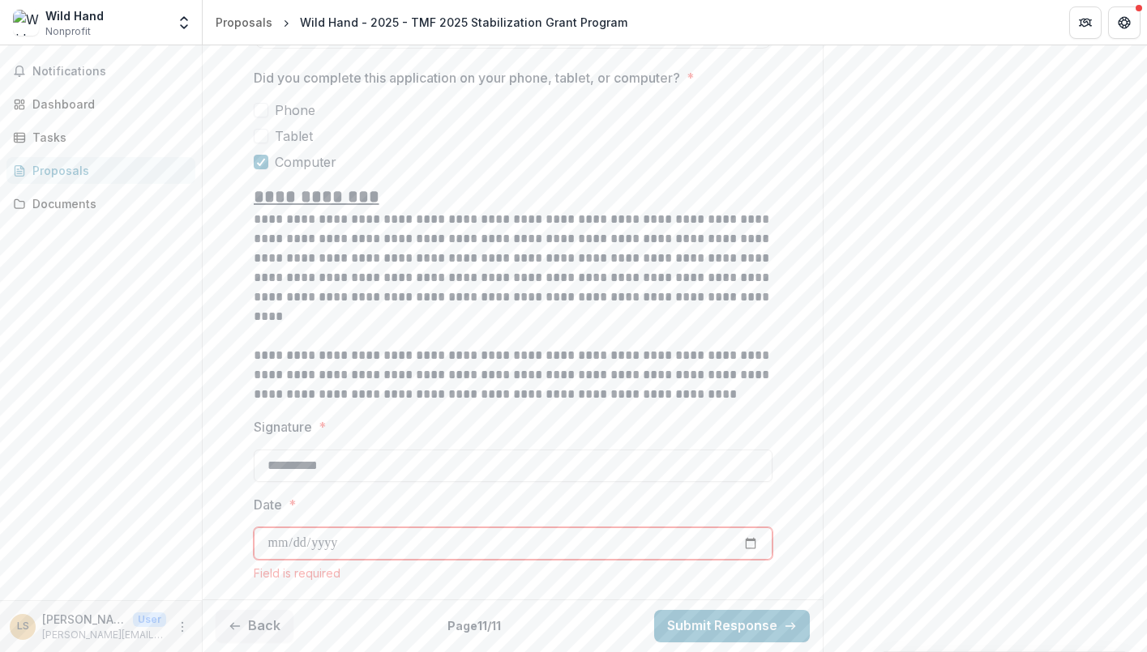
scroll to position [1335, 0]
click at [303, 537] on input "Date *" at bounding box center [513, 544] width 519 height 32
click at [274, 542] on input "Date *" at bounding box center [513, 544] width 519 height 32
click at [246, 625] on button "Back" at bounding box center [255, 626] width 78 height 32
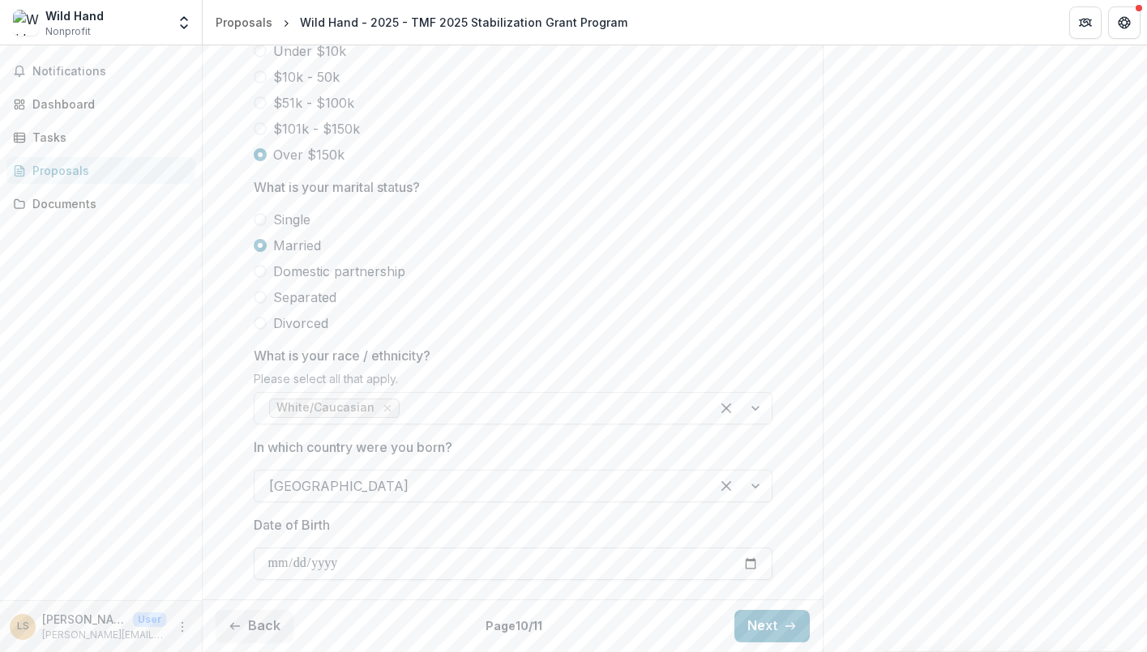
scroll to position [818, 0]
click at [259, 625] on button "Back" at bounding box center [255, 626] width 78 height 32
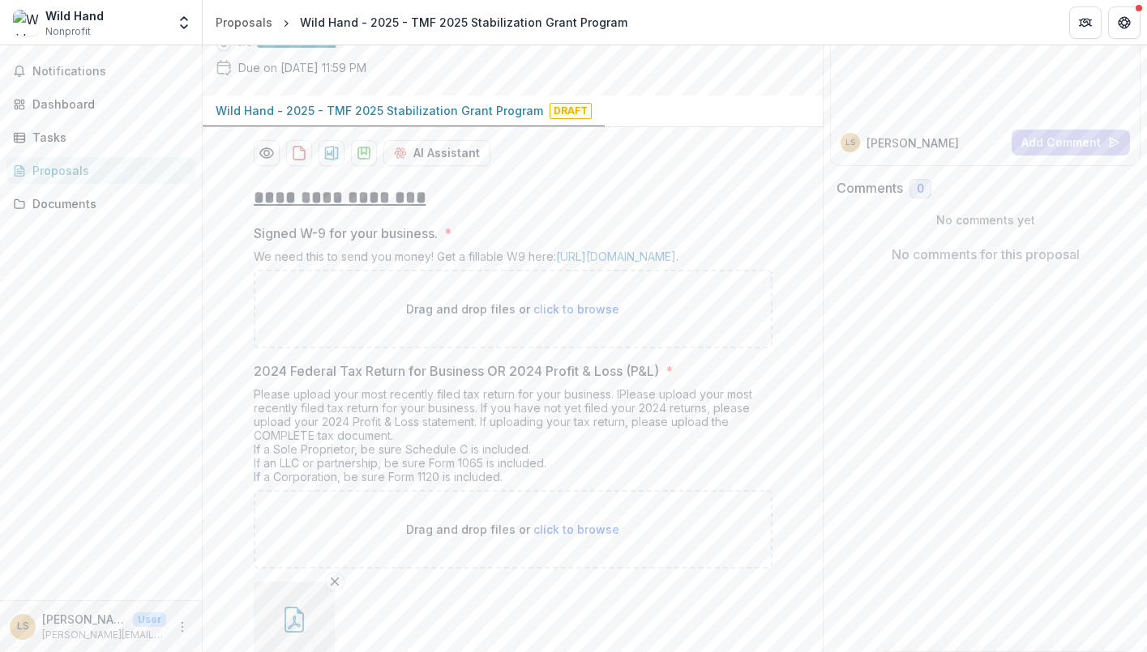
scroll to position [167, 0]
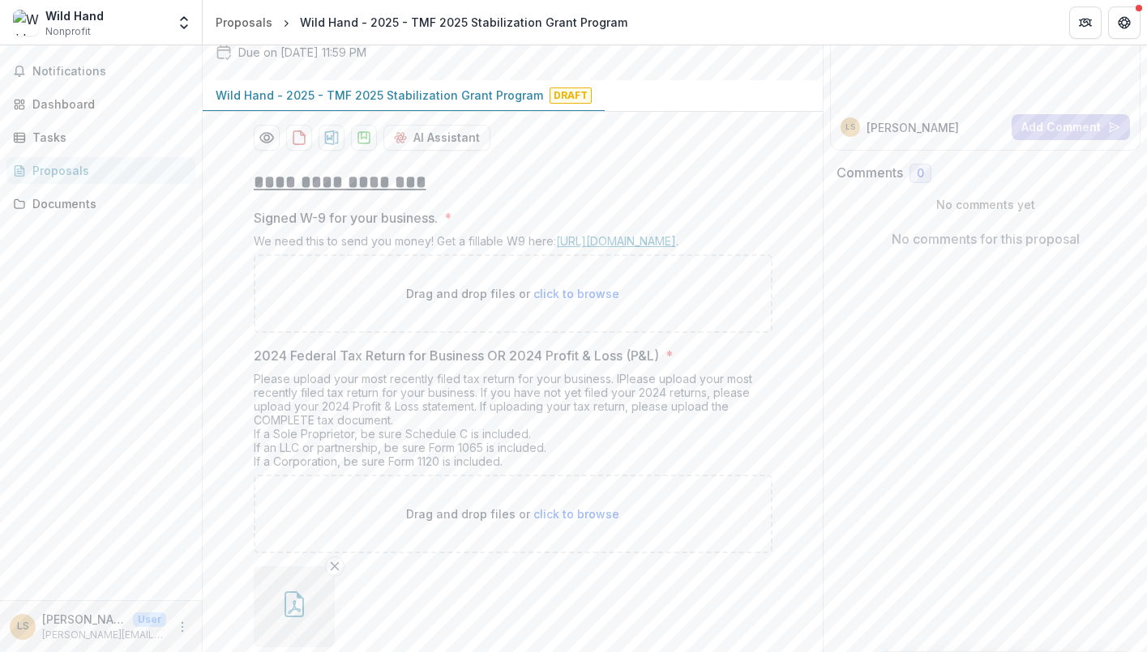
click at [647, 248] on link "[URL][DOMAIN_NAME]" at bounding box center [616, 241] width 120 height 14
click at [565, 301] on span "click to browse" at bounding box center [576, 294] width 86 height 14
type input "**********"
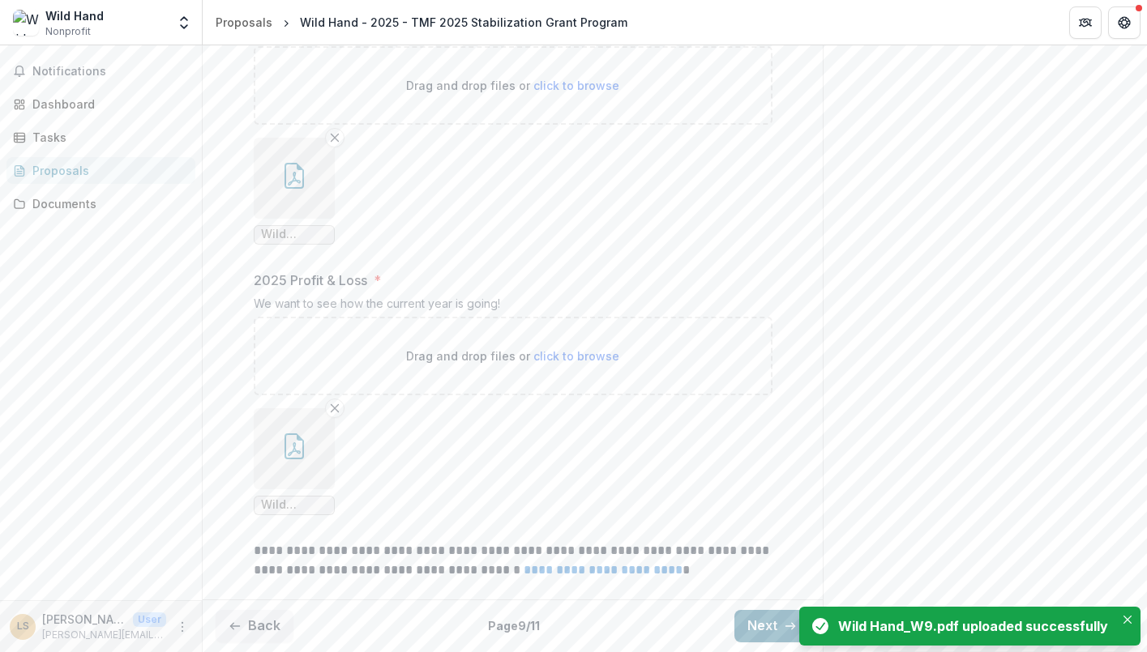
click at [755, 624] on button "Next" at bounding box center [771, 626] width 75 height 32
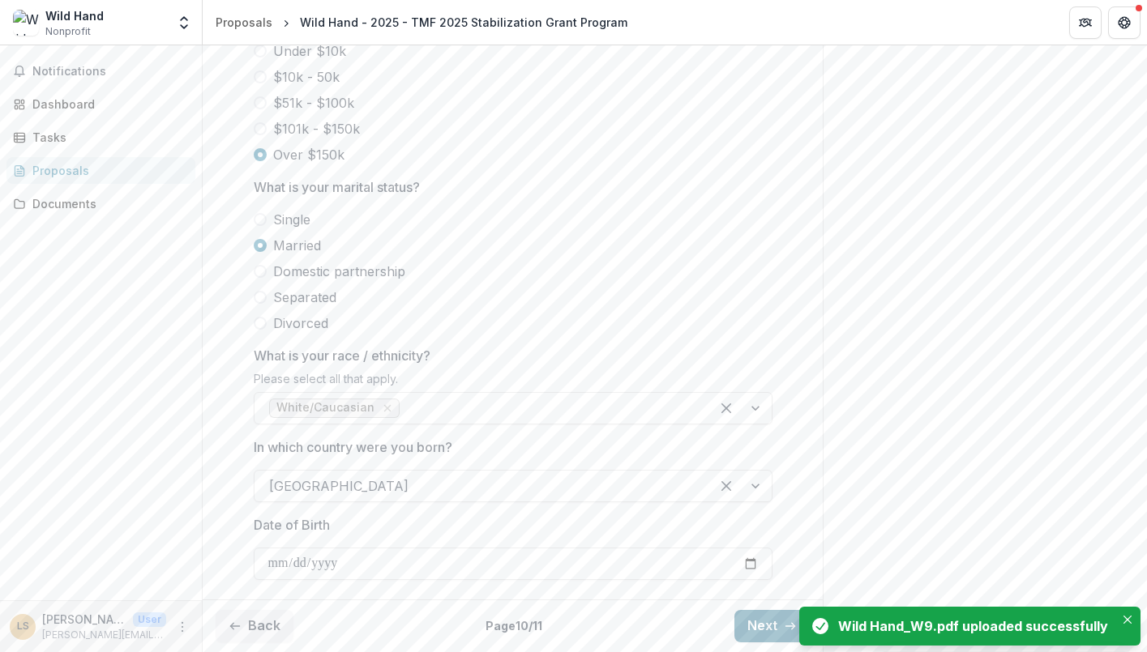
click at [758, 624] on button "Next" at bounding box center [771, 626] width 75 height 32
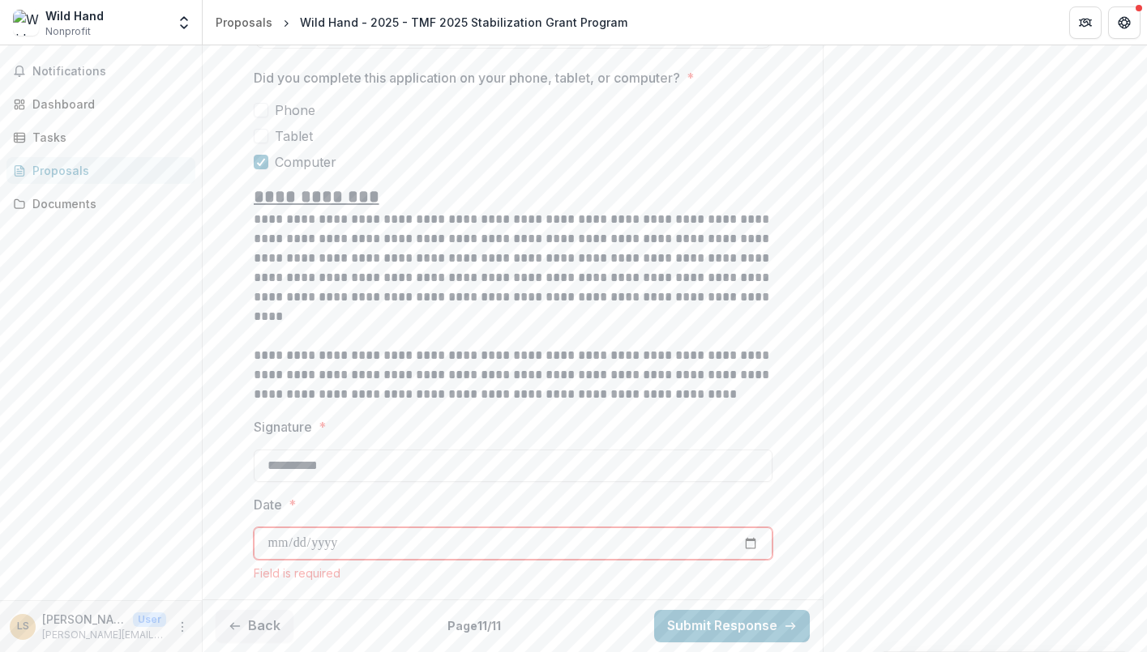
scroll to position [1335, 0]
click at [280, 545] on input "Date *" at bounding box center [513, 544] width 519 height 32
type input "**********"
click at [417, 571] on div "Field is required" at bounding box center [513, 573] width 519 height 14
click at [727, 626] on button "Submit Response" at bounding box center [732, 626] width 156 height 32
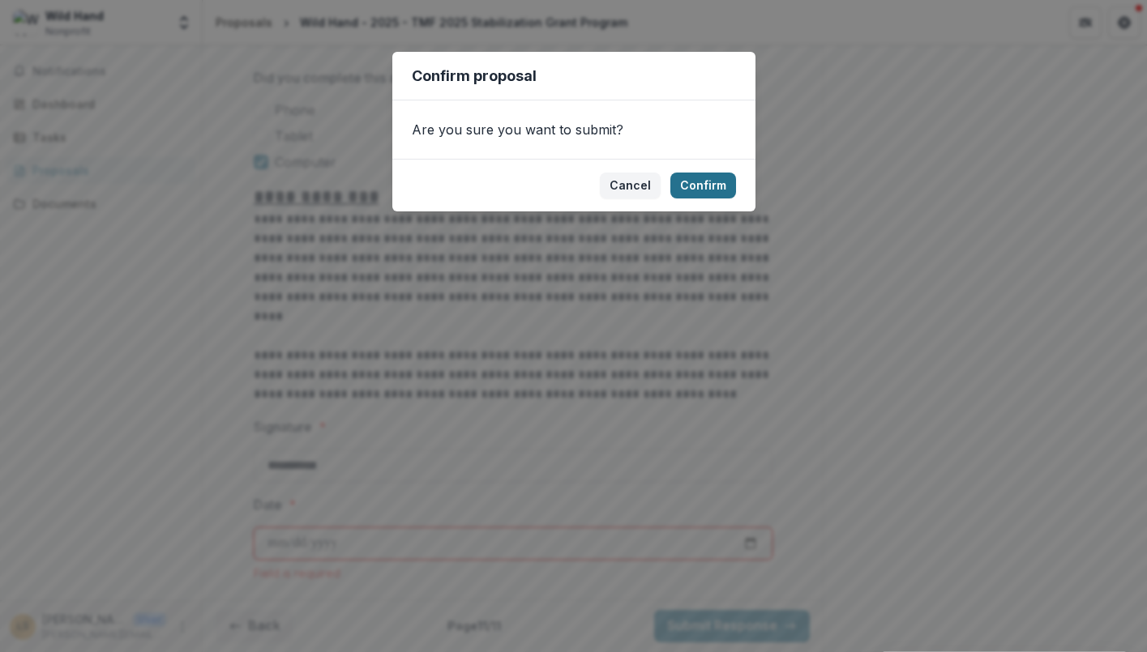
click at [705, 186] on button "Confirm" at bounding box center [703, 186] width 66 height 26
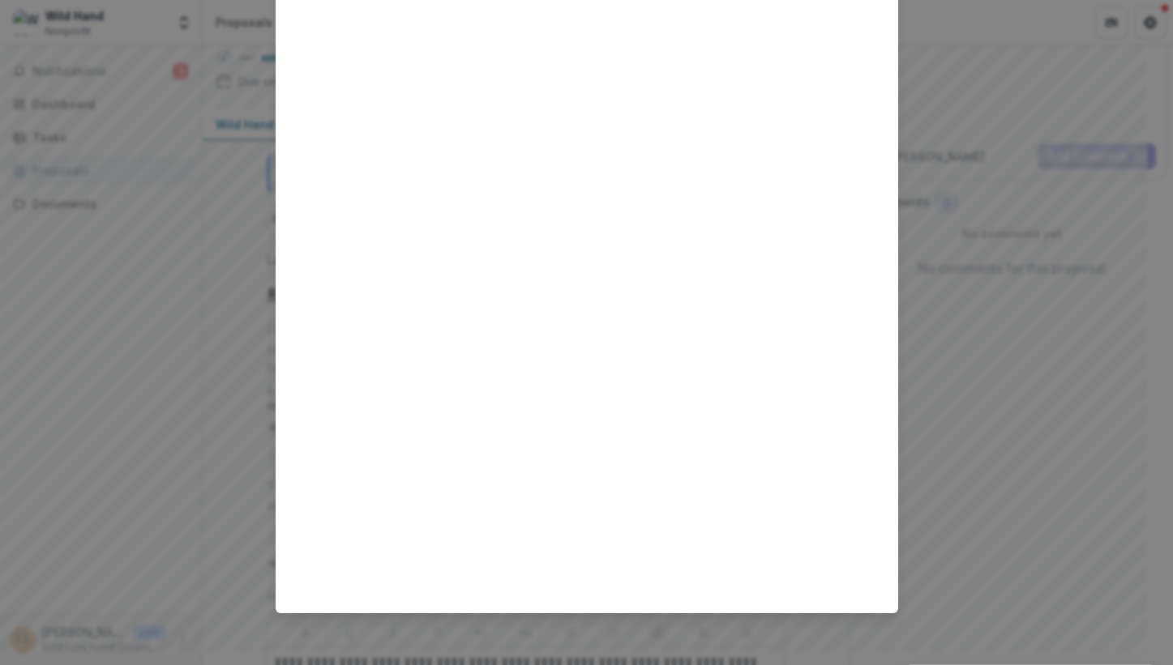
scroll to position [288, 0]
click at [135, 368] on div "Loading..." at bounding box center [586, 332] width 1173 height 665
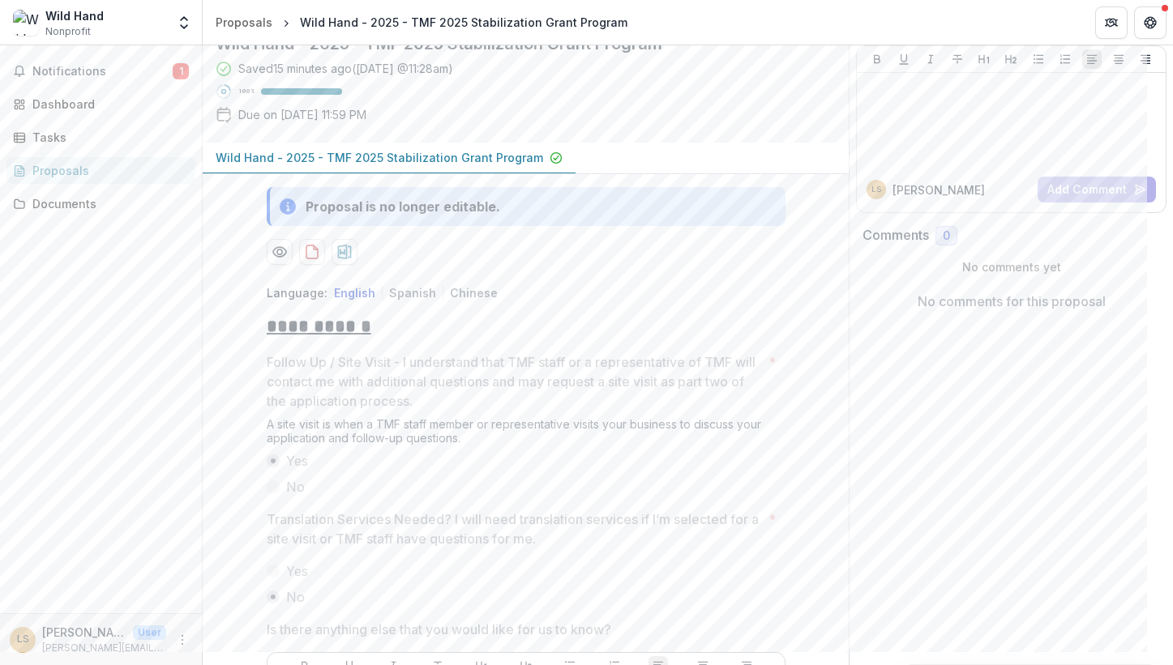
scroll to position [78, 0]
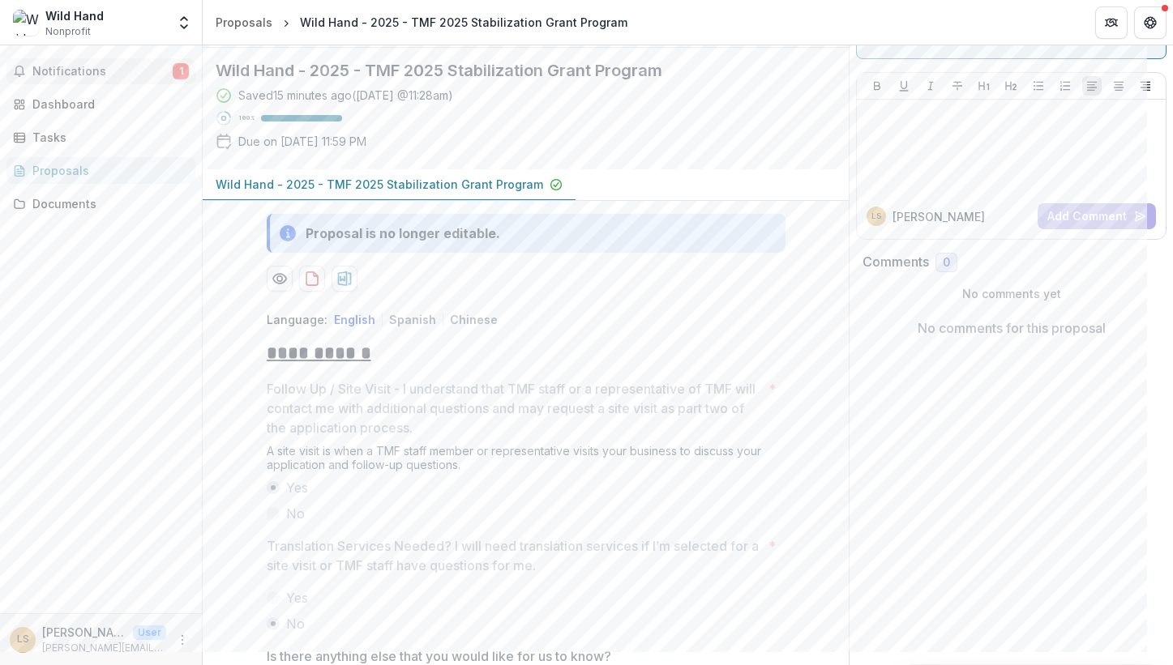
click at [71, 71] on span "Notifications" at bounding box center [102, 72] width 140 height 14
click at [0, 0] on div at bounding box center [0, 0] width 0 height 0
click at [21, 30] on img at bounding box center [26, 23] width 26 height 26
click at [249, 20] on div "Proposals" at bounding box center [244, 22] width 57 height 17
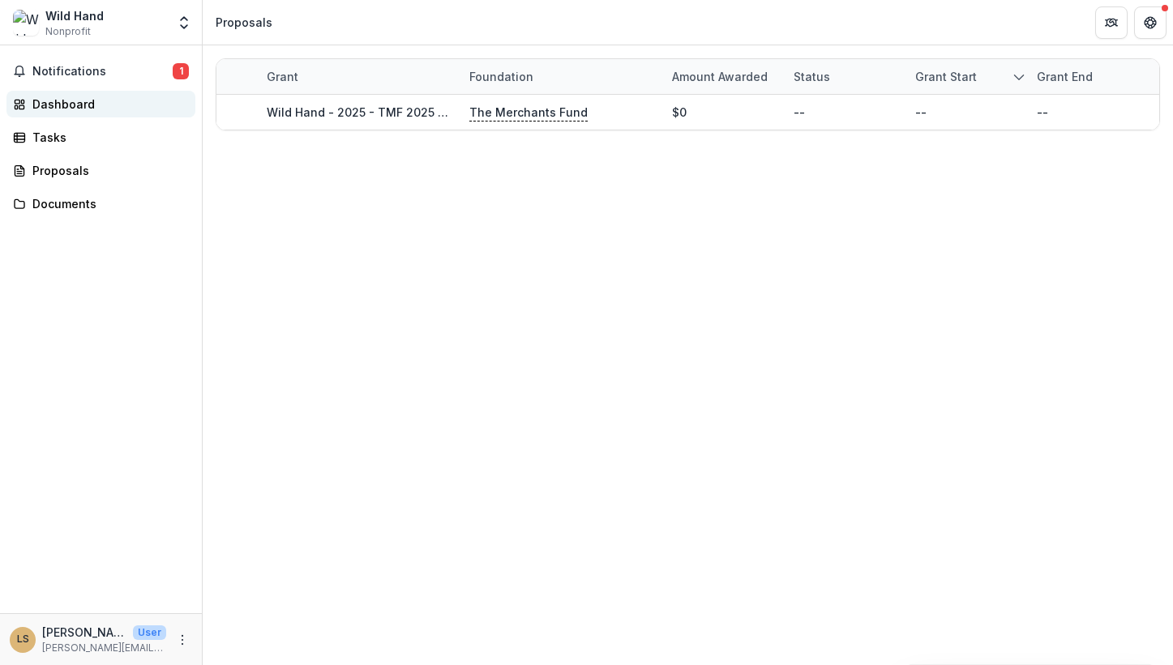
click at [66, 108] on div "Dashboard" at bounding box center [107, 104] width 150 height 17
